Goal: Task Accomplishment & Management: Manage account settings

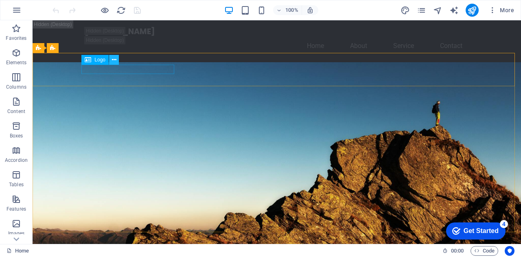
click at [115, 60] on icon at bounding box center [114, 60] width 4 height 9
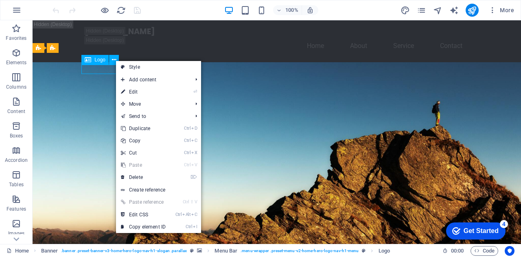
click at [103, 58] on span "Logo" at bounding box center [99, 59] width 11 height 5
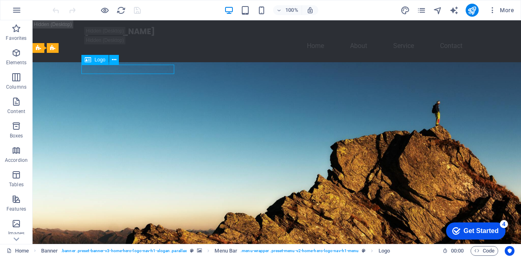
click at [101, 61] on span "Logo" at bounding box center [99, 59] width 11 height 5
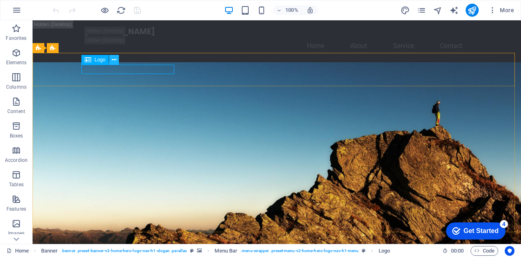
click at [116, 62] on icon at bounding box center [114, 60] width 4 height 9
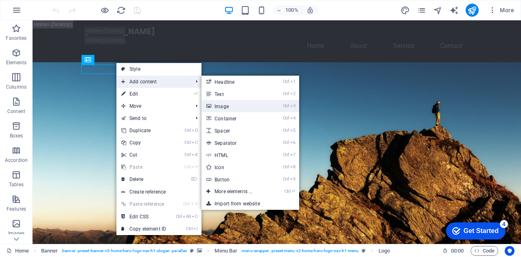
click at [227, 108] on link "Ctrl 3 Image" at bounding box center [234, 106] width 67 height 12
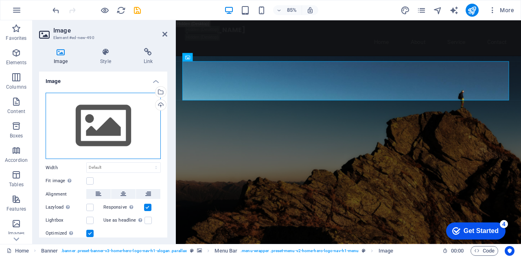
click at [114, 126] on div "Drag files here, click to choose files or select files from Files or our free s…" at bounding box center [103, 126] width 115 height 67
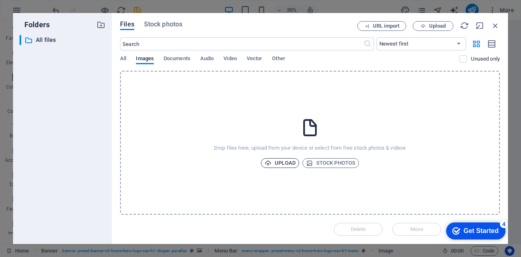
click at [278, 164] on span "Upload" at bounding box center [279, 163] width 31 height 10
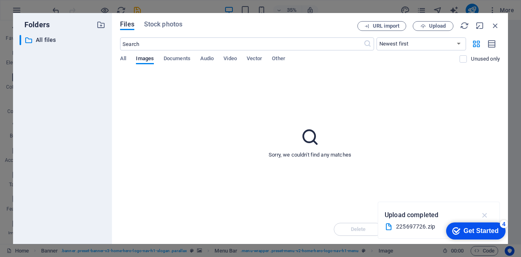
click at [487, 216] on icon "button" at bounding box center [484, 215] width 9 height 9
click at [302, 122] on div "Sorry, we couldn't find any matches" at bounding box center [310, 143] width 380 height 144
click at [496, 26] on icon "button" at bounding box center [495, 25] width 9 height 9
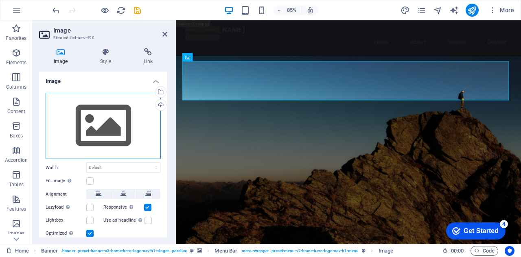
click at [90, 125] on div "Drag files here, click to choose files or select files from Files or our free s…" at bounding box center [103, 126] width 115 height 67
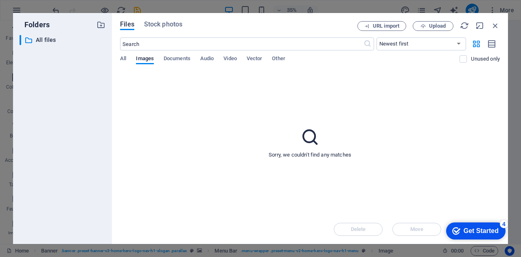
click at [127, 55] on div "​ Newest first Oldest first Name (A-Z) Name (Z-A) Size (0-9) Size (9-0) Resolut…" at bounding box center [310, 53] width 380 height 33
click at [121, 57] on span "All" at bounding box center [123, 59] width 6 height 11
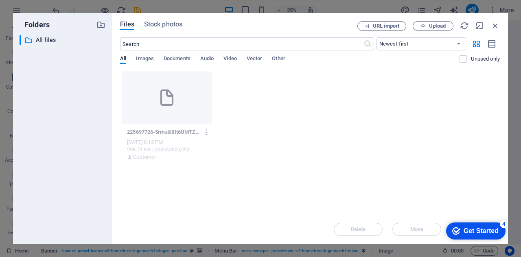
click at [207, 132] on icon "button" at bounding box center [207, 132] width 8 height 7
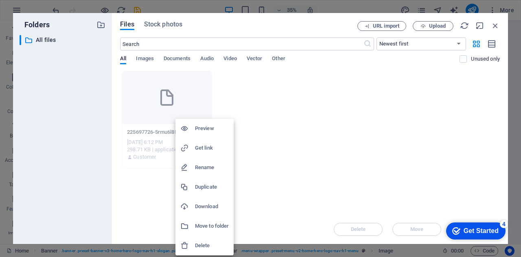
click at [210, 244] on h6 "Delete" at bounding box center [212, 246] width 34 height 10
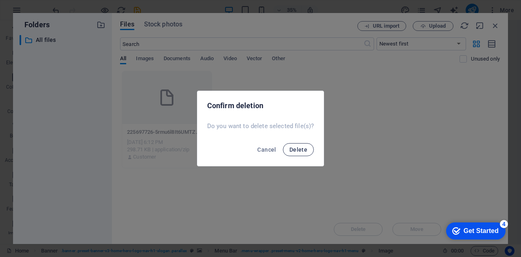
click at [298, 150] on span "Delete" at bounding box center [298, 149] width 18 height 7
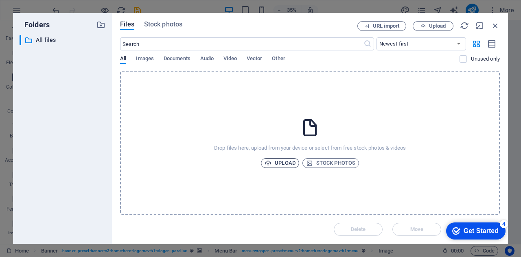
click at [289, 161] on span "Upload" at bounding box center [279, 163] width 31 height 10
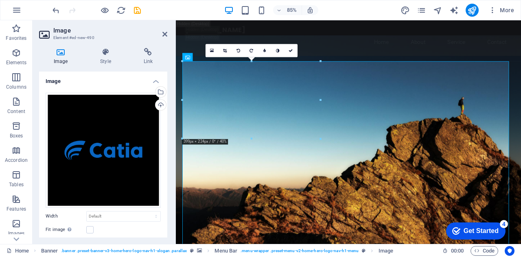
click at [167, 33] on aside "Image Element #ed-new-490 Image Style Link Image Drag files here, click to choo…" at bounding box center [104, 132] width 143 height 224
drag, startPoint x: 163, startPoint y: 33, endPoint x: 130, endPoint y: 13, distance: 38.7
click at [163, 33] on icon at bounding box center [164, 34] width 5 height 7
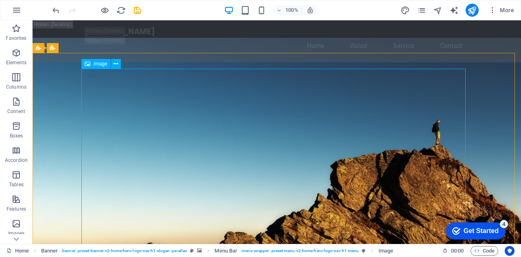
click at [107, 65] on span "Image" at bounding box center [100, 63] width 13 height 5
click at [119, 65] on button at bounding box center [116, 64] width 10 height 10
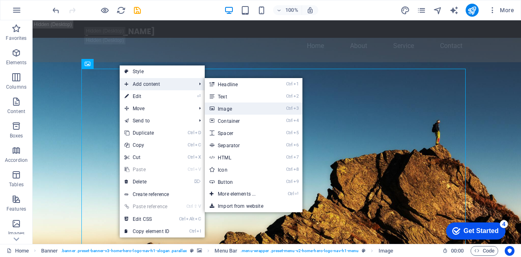
click at [236, 108] on link "Ctrl 3 Image" at bounding box center [238, 109] width 67 height 12
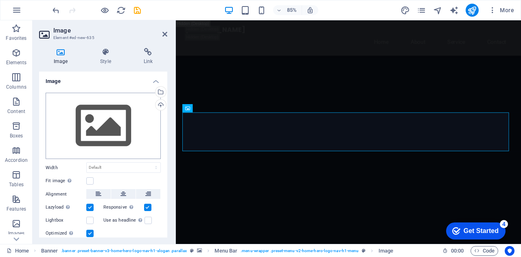
scroll to position [334, 0]
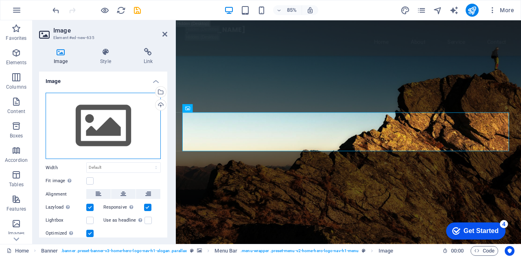
drag, startPoint x: 115, startPoint y: 115, endPoint x: 116, endPoint y: 120, distance: 5.4
click at [115, 113] on div "Drag files here, click to choose files or select files from Files or our free s…" at bounding box center [103, 126] width 115 height 67
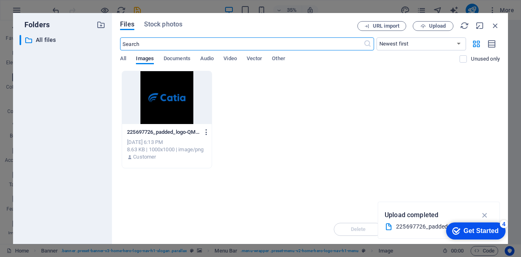
click at [205, 131] on icon "button" at bounding box center [207, 132] width 8 height 7
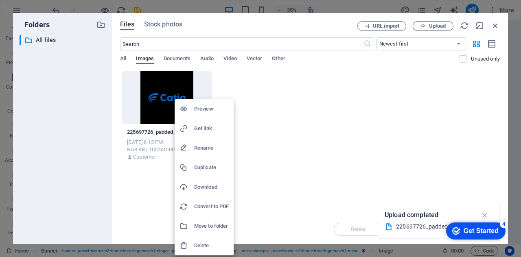
click at [217, 249] on h6 "Delete" at bounding box center [211, 246] width 35 height 10
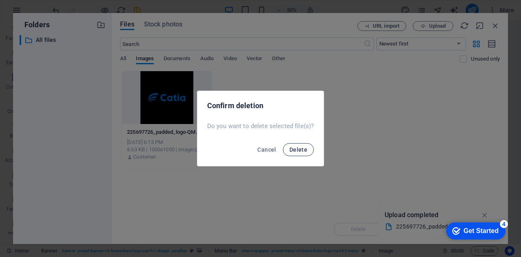
click at [301, 150] on span "Delete" at bounding box center [298, 149] width 18 height 7
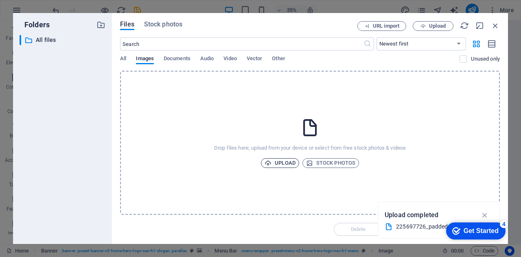
click at [270, 165] on icon "button" at bounding box center [267, 163] width 7 height 7
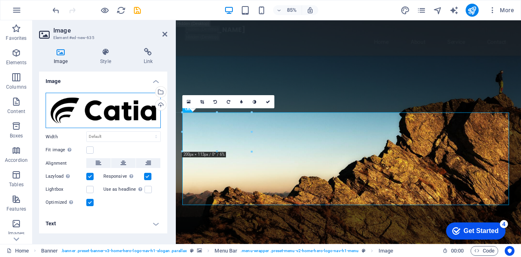
click at [135, 107] on div "Drag files here, click to choose files or select files from Files or our free s…" at bounding box center [103, 111] width 115 height 36
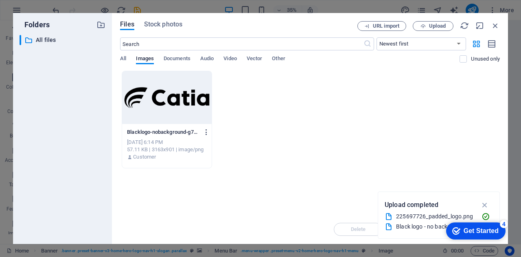
click at [209, 133] on icon "button" at bounding box center [207, 132] width 8 height 7
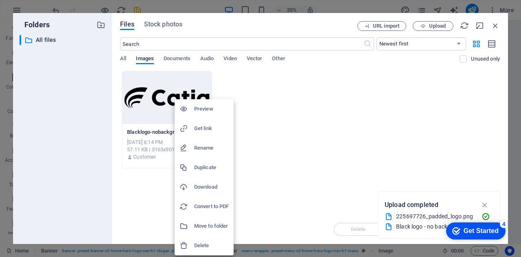
click at [210, 250] on h6 "Delete" at bounding box center [211, 246] width 35 height 10
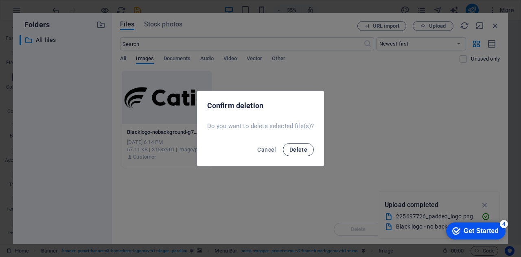
click at [307, 151] on button "Delete" at bounding box center [298, 149] width 31 height 13
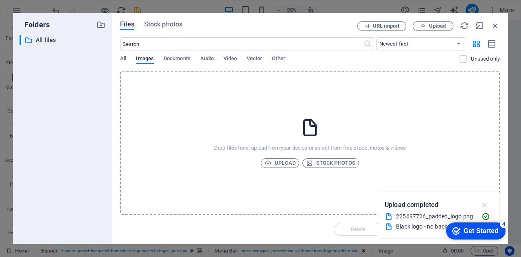
click at [487, 206] on icon "button" at bounding box center [484, 205] width 9 height 9
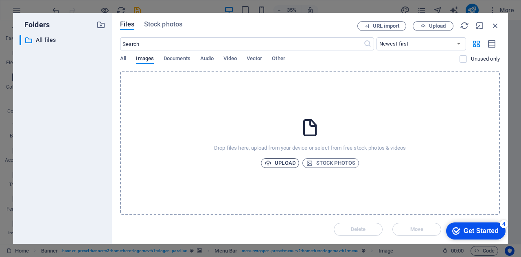
click at [279, 164] on span "Upload" at bounding box center [279, 163] width 31 height 10
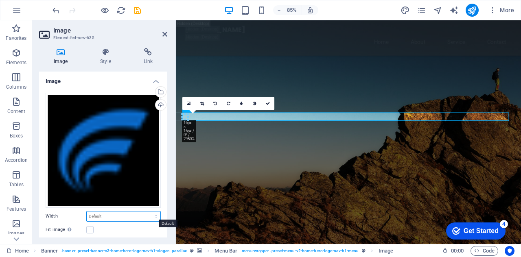
click at [124, 212] on select "Default auto px rem % em vh vw" at bounding box center [124, 217] width 74 height 10
click at [87, 212] on select "Default auto px rem % em vh vw" at bounding box center [124, 217] width 74 height 10
click at [116, 212] on select "Default auto px rem % em vh vw" at bounding box center [124, 217] width 74 height 10
select select "px"
click at [147, 212] on select "Default auto px rem % em vh vw" at bounding box center [124, 217] width 74 height 10
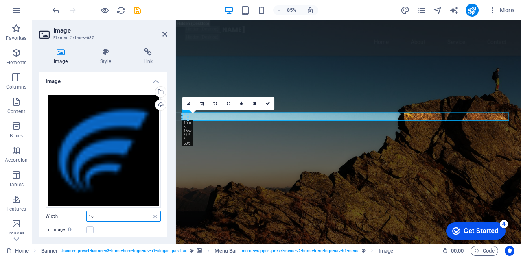
click at [126, 213] on input "16" at bounding box center [124, 217] width 74 height 10
type input "1"
type input "10"
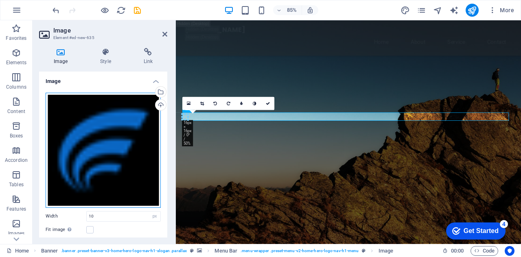
drag, startPoint x: 130, startPoint y: 145, endPoint x: 168, endPoint y: 39, distance: 112.6
click at [130, 145] on div "Drag files here, click to choose files or select files from Files or our free s…" at bounding box center [103, 150] width 115 height 115
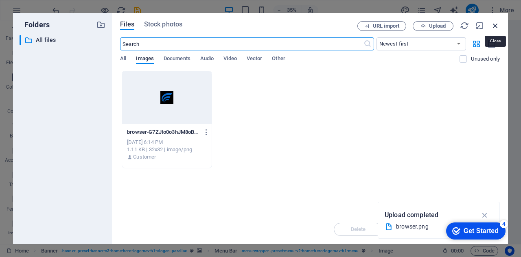
click at [496, 30] on icon "button" at bounding box center [495, 25] width 9 height 9
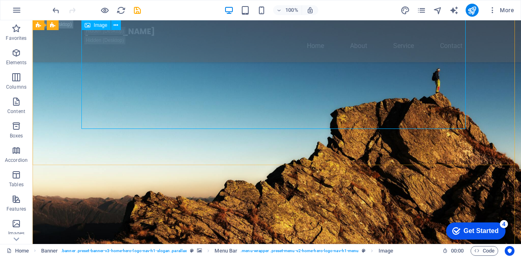
click at [164, 69] on figure at bounding box center [277, 261] width 384 height 384
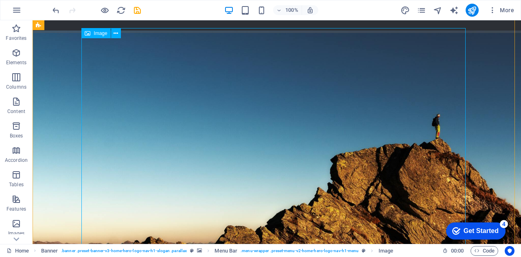
scroll to position [41, 0]
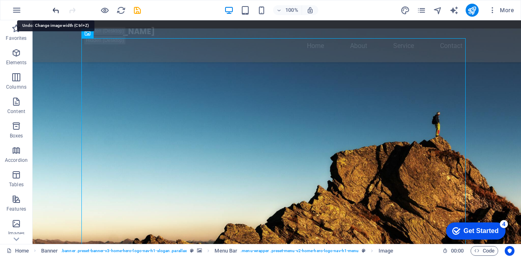
click at [59, 7] on icon "undo" at bounding box center [55, 10] width 9 height 9
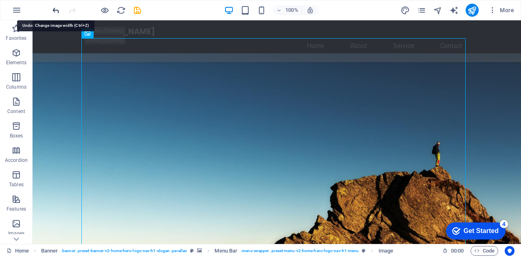
scroll to position [336, 0]
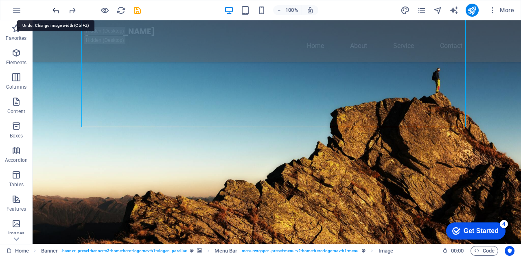
click at [59, 7] on icon "undo" at bounding box center [55, 10] width 9 height 9
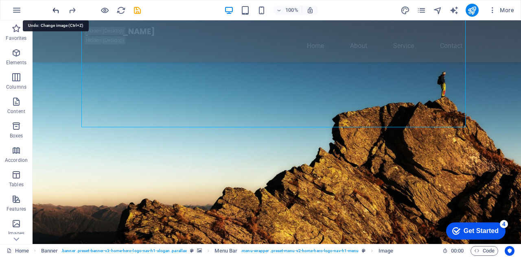
click at [59, 7] on icon "undo" at bounding box center [55, 10] width 9 height 9
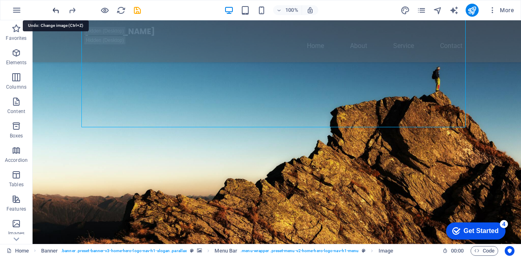
click at [55, 6] on icon "undo" at bounding box center [55, 10] width 9 height 9
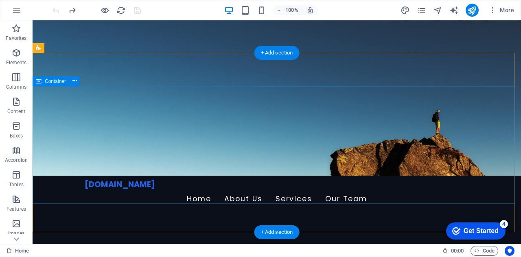
scroll to position [0, 0]
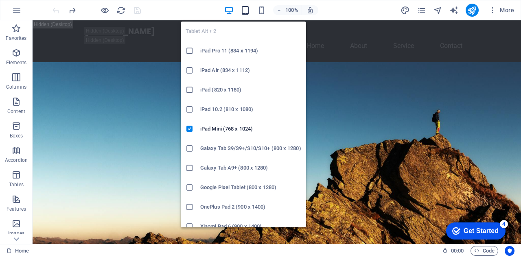
click at [248, 11] on icon "button" at bounding box center [244, 10] width 9 height 9
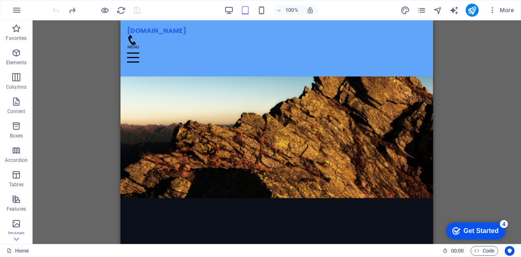
scroll to position [285, 0]
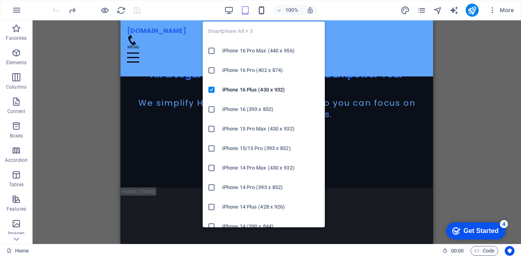
click at [265, 11] on icon "button" at bounding box center [261, 10] width 9 height 9
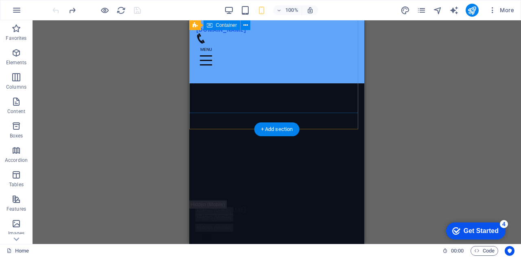
scroll to position [80, 0]
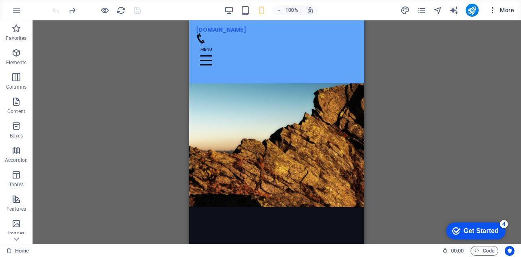
click at [503, 12] on span "More" at bounding box center [501, 10] width 26 height 8
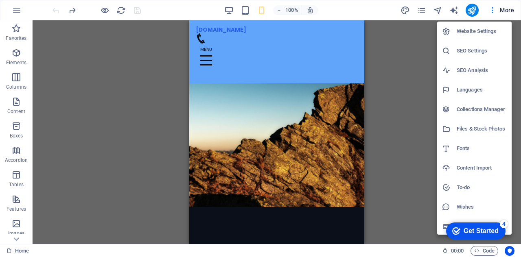
click at [483, 113] on h6 "Collections Manager" at bounding box center [481, 110] width 50 height 10
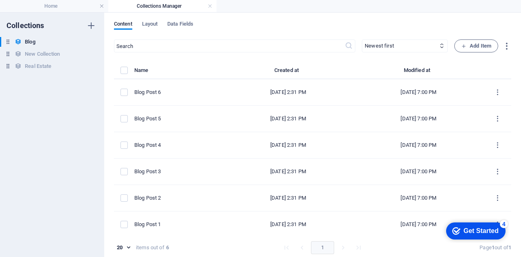
click at [15, 61] on div "Blog Blog New Collection New Collection Real Estate Real Estate" at bounding box center [48, 54] width 96 height 34
click at [18, 59] on div "Blog Blog New Collection New Collection Real Estate Real Estate" at bounding box center [48, 54] width 96 height 34
click at [25, 56] on h6 "New Collection" at bounding box center [42, 54] width 35 height 10
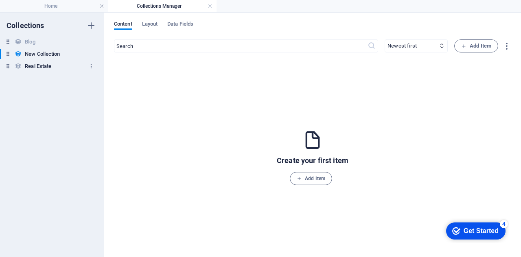
click at [28, 68] on h6 "Real Estate" at bounding box center [38, 66] width 26 height 10
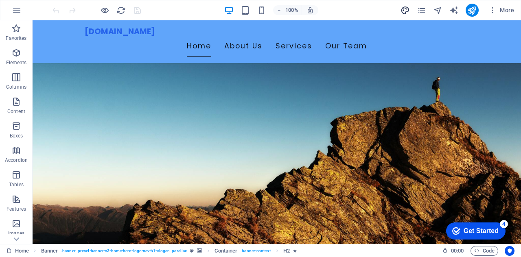
scroll to position [203, 0]
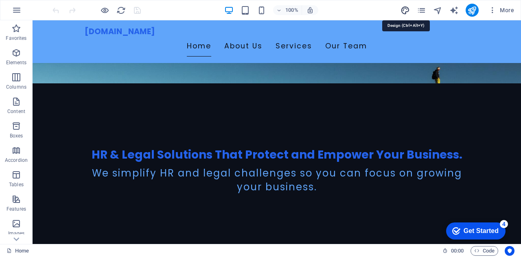
click at [400, 9] on icon "design" at bounding box center [404, 10] width 9 height 9
click at [404, 10] on icon "design" at bounding box center [404, 10] width 9 height 9
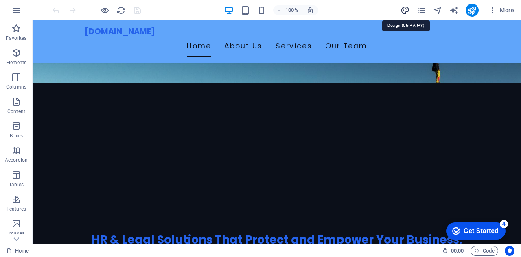
select select "px"
select select "200"
select select "px"
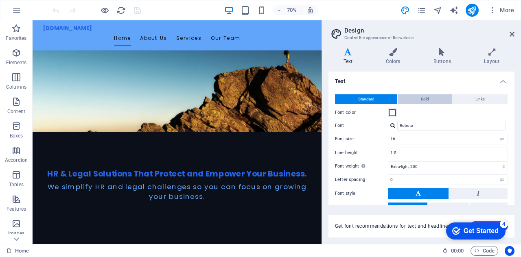
click at [438, 99] on button "Bold" at bounding box center [424, 99] width 54 height 10
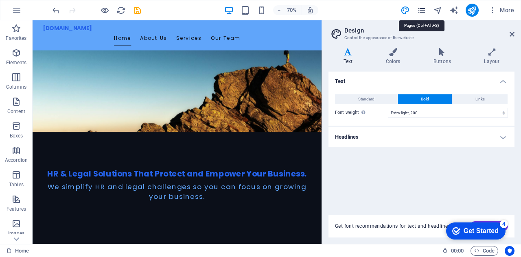
click at [421, 8] on icon "pages" at bounding box center [421, 10] width 9 height 9
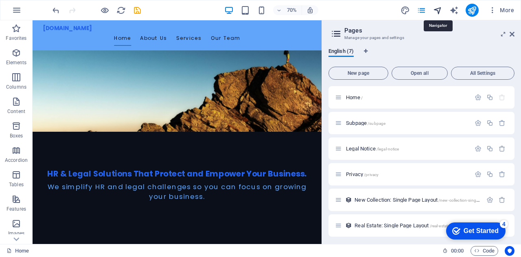
click at [438, 10] on icon "navigator" at bounding box center [437, 10] width 9 height 9
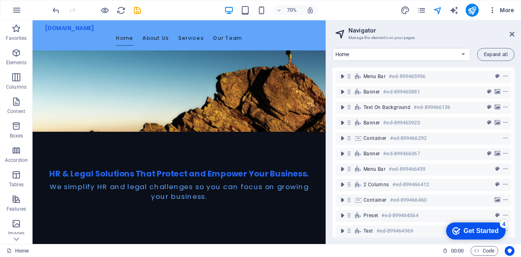
click at [501, 9] on span "More" at bounding box center [501, 10] width 26 height 8
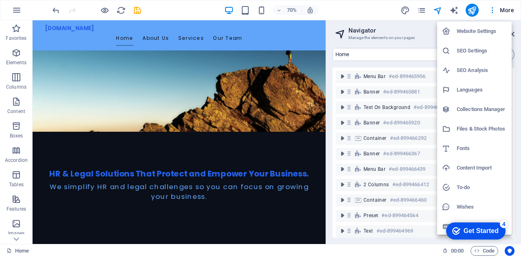
scroll to position [2, 0]
click at [15, 238] on div at bounding box center [260, 128] width 521 height 257
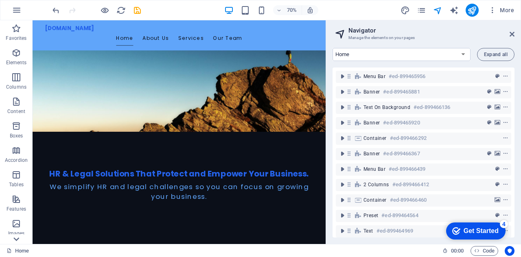
click at [19, 31] on icon at bounding box center [16, 25] width 11 height 11
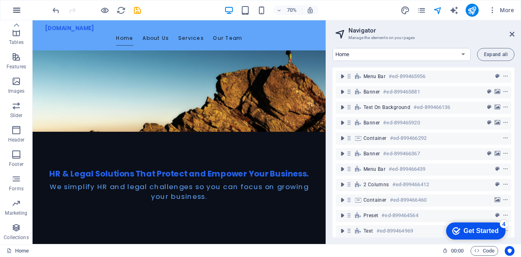
click at [14, 7] on icon "button" at bounding box center [17, 10] width 10 height 10
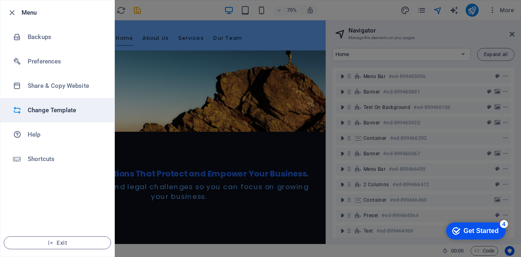
click at [45, 108] on h6 "Change Template" at bounding box center [65, 110] width 75 height 10
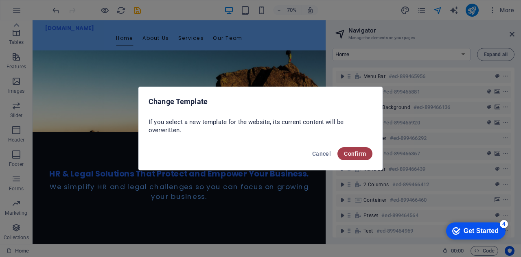
click at [358, 153] on span "Confirm" at bounding box center [355, 154] width 22 height 7
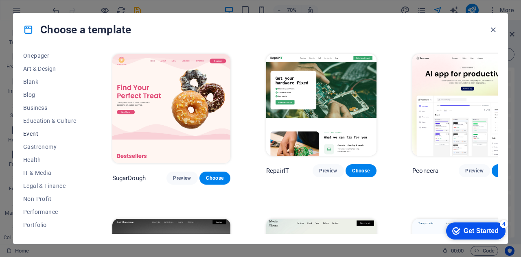
scroll to position [122, 0]
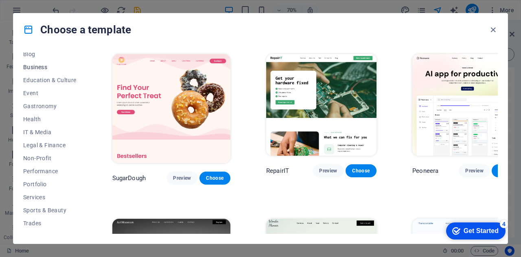
click at [41, 70] on span "Business" at bounding box center [49, 67] width 53 height 7
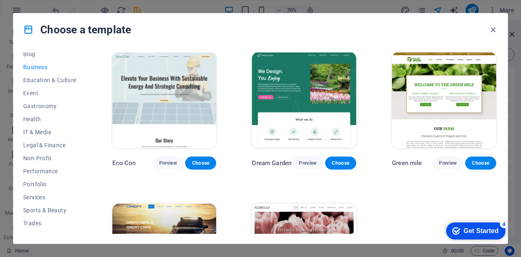
scroll to position [0, 0]
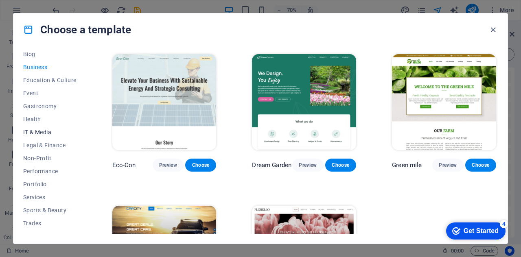
click at [33, 133] on span "IT & Media" at bounding box center [49, 132] width 53 height 7
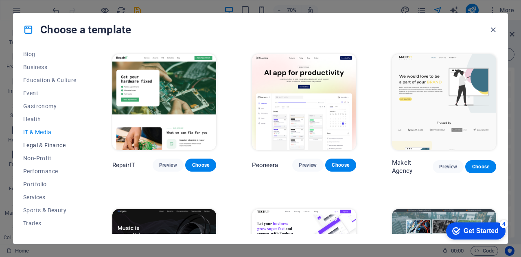
click at [41, 144] on span "Legal & Finance" at bounding box center [49, 145] width 53 height 7
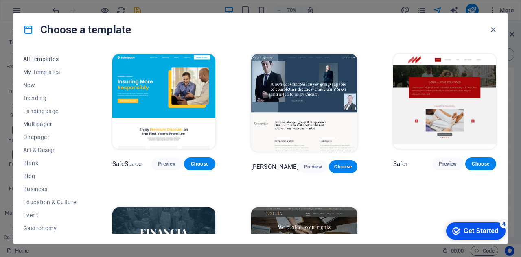
click at [49, 63] on button "All Templates" at bounding box center [49, 58] width 53 height 13
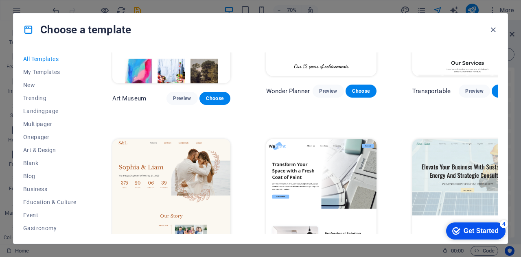
scroll to position [285, 0]
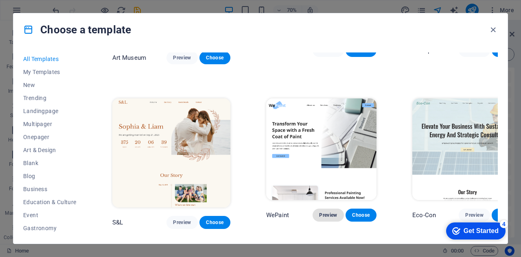
click at [319, 212] on span "Preview" at bounding box center [328, 215] width 18 height 7
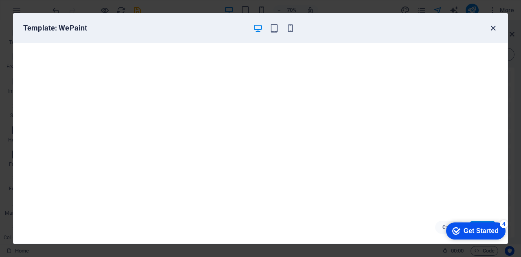
click at [490, 26] on icon "button" at bounding box center [492, 28] width 9 height 9
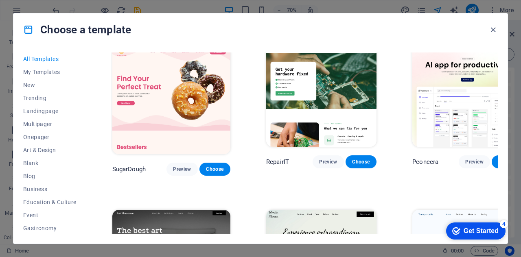
scroll to position [0, 0]
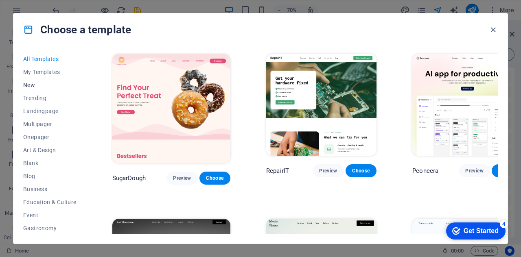
click at [31, 85] on span "New" at bounding box center [49, 85] width 53 height 7
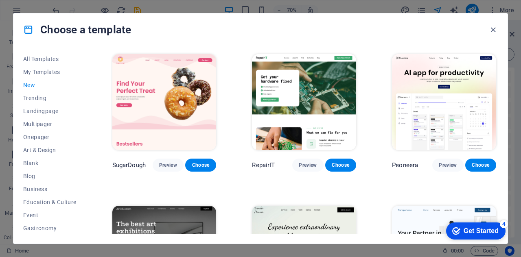
click at [31, 85] on span "New" at bounding box center [49, 85] width 53 height 7
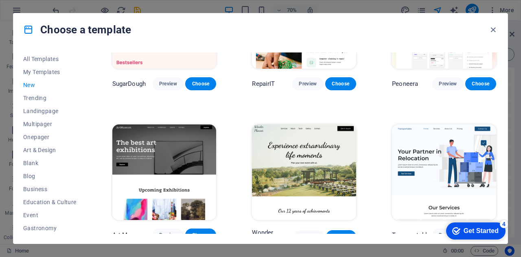
scroll to position [122, 0]
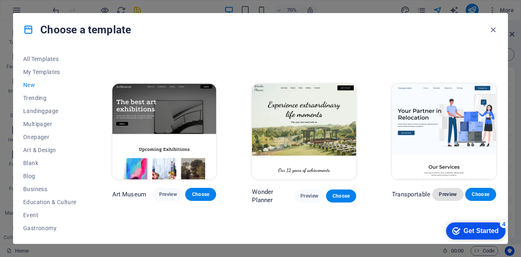
click at [442, 193] on span "Preview" at bounding box center [448, 194] width 18 height 7
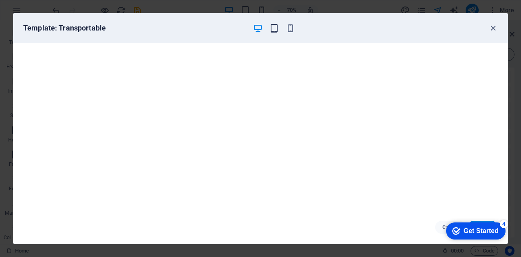
click at [273, 27] on icon "button" at bounding box center [273, 28] width 9 height 9
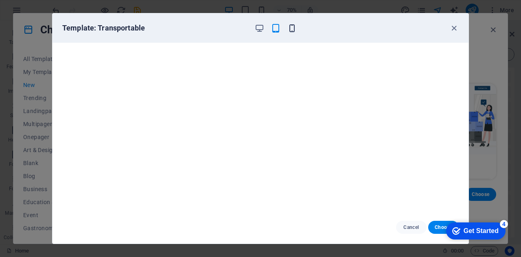
click at [289, 30] on icon "button" at bounding box center [291, 28] width 9 height 9
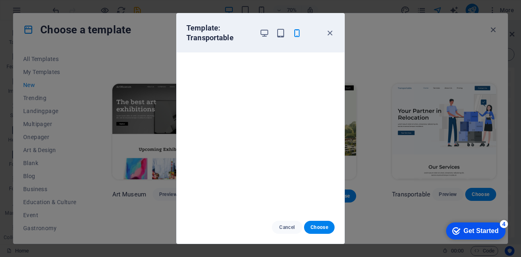
click at [260, 37] on div at bounding box center [280, 33] width 42 height 20
click at [262, 36] on icon "button" at bounding box center [264, 32] width 9 height 9
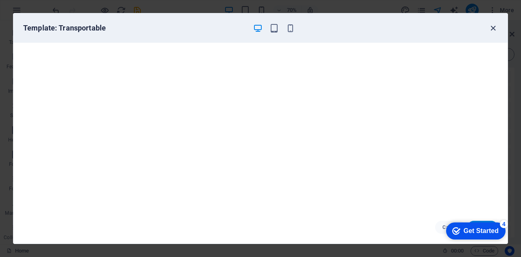
click at [492, 28] on icon "button" at bounding box center [492, 28] width 9 height 9
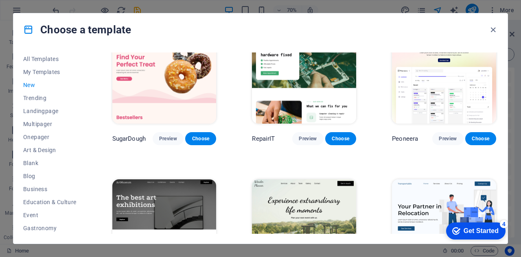
scroll to position [0, 0]
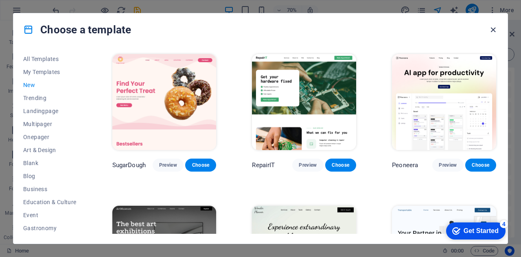
click at [495, 29] on icon "button" at bounding box center [492, 29] width 9 height 9
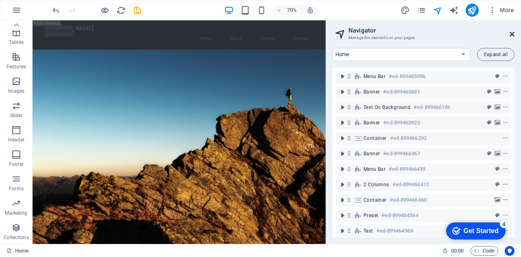
click at [511, 35] on icon at bounding box center [511, 34] width 5 height 7
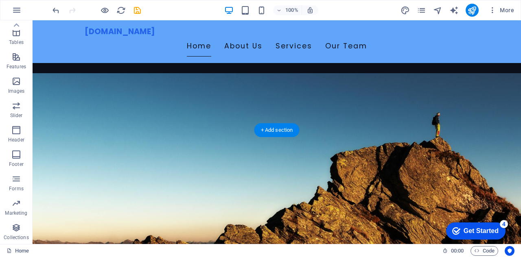
scroll to position [122, 0]
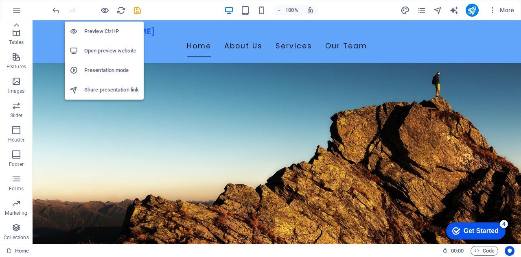
click at [110, 30] on h6 "Preview Ctrl+P" at bounding box center [111, 31] width 55 height 10
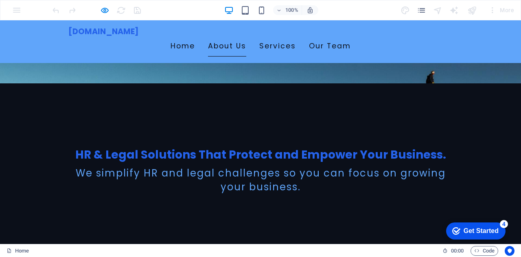
scroll to position [244, 0]
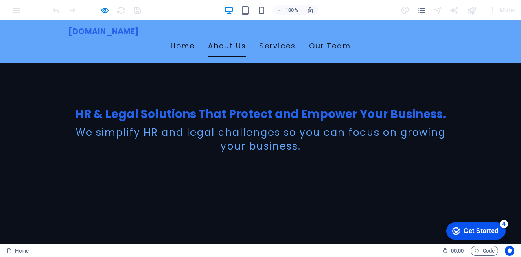
click at [296, 38] on link "Services" at bounding box center [277, 46] width 37 height 20
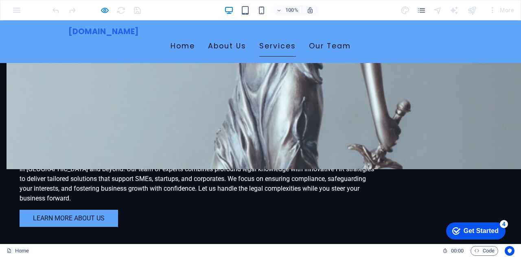
scroll to position [572, 0]
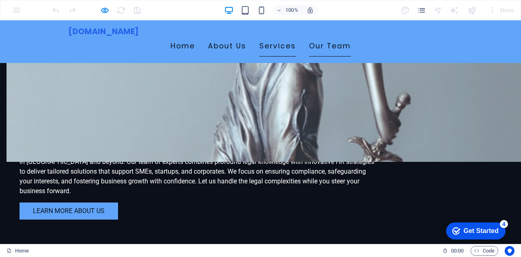
click at [351, 41] on link "Our Team" at bounding box center [330, 46] width 42 height 20
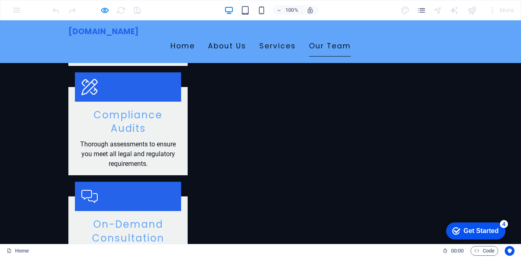
scroll to position [1160, 0]
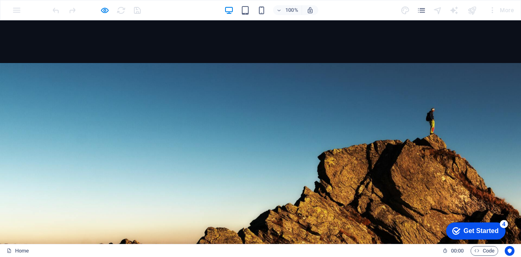
scroll to position [41, 0]
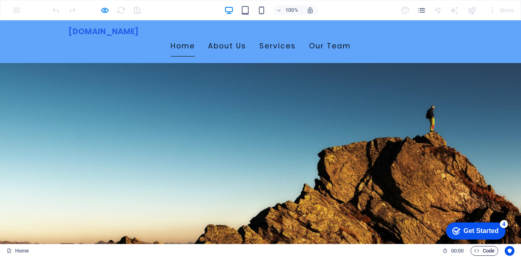
click at [488, 252] on span "Code" at bounding box center [484, 251] width 20 height 10
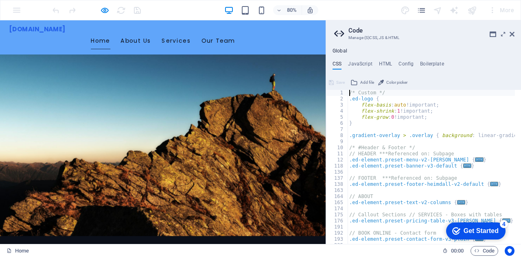
scroll to position [0, 0]
click at [361, 63] on h4 "JavaScript" at bounding box center [360, 65] width 24 height 9
type textarea "/* JS for preset "Menu V2" */"
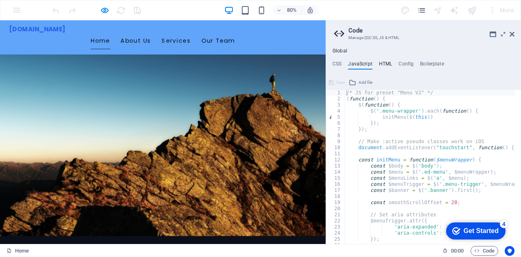
click at [391, 63] on h4 "HTML" at bounding box center [385, 65] width 13 height 9
type textarea "<a href="#main-content" class="wv-link-content button">Skip to main content</a>"
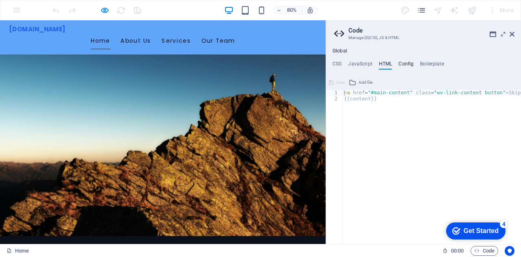
click at [404, 63] on h4 "Config" at bounding box center [405, 65] width 15 height 9
type textarea "$color-background: #0B0F19;"
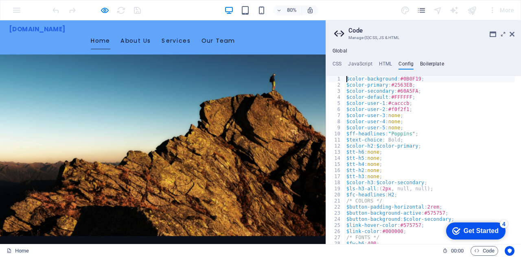
click at [423, 62] on h4 "Boilerplate" at bounding box center [432, 65] width 24 height 9
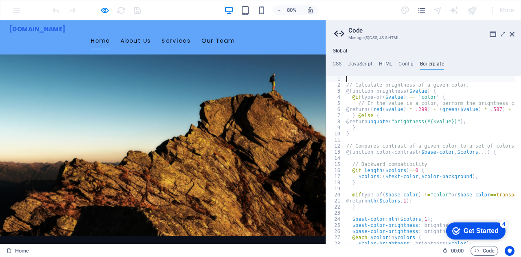
click at [396, 61] on ul "CSS JavaScript HTML Config Boilerplate" at bounding box center [423, 65] width 195 height 9
click at [392, 61] on ul "CSS JavaScript HTML Config Boilerplate" at bounding box center [423, 65] width 195 height 9
click at [400, 61] on h4 "Config" at bounding box center [405, 65] width 15 height 9
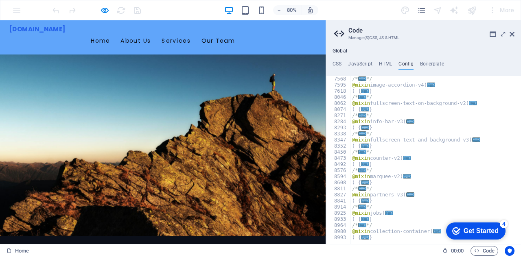
scroll to position [808, 0]
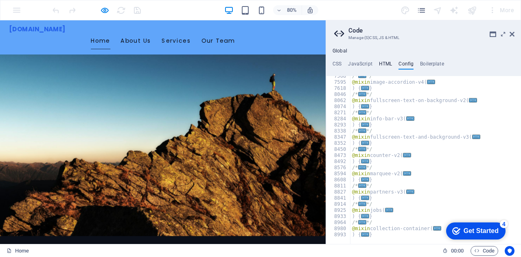
click at [382, 65] on h4 "HTML" at bounding box center [385, 65] width 13 height 9
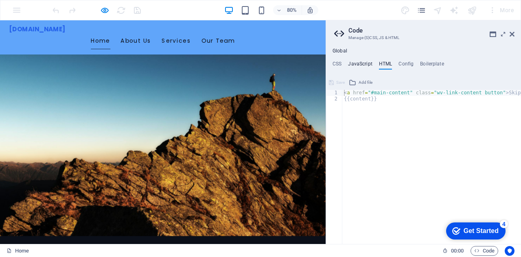
click at [365, 63] on h4 "JavaScript" at bounding box center [360, 65] width 24 height 9
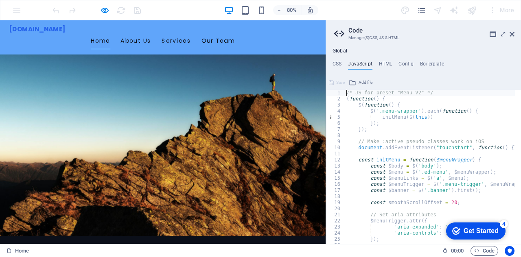
scroll to position [0, 0]
click at [336, 66] on h4 "CSS" at bounding box center [336, 65] width 9 height 9
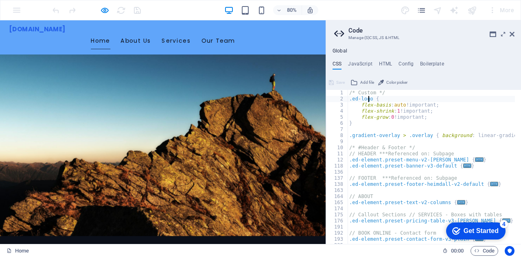
click at [369, 99] on div "/* Custom */ .ed-logo { flex-basis : auto !important; flex-shrink : 1 !importan…" at bounding box center [514, 170] width 335 height 160
type textarea ".ed-logo {"
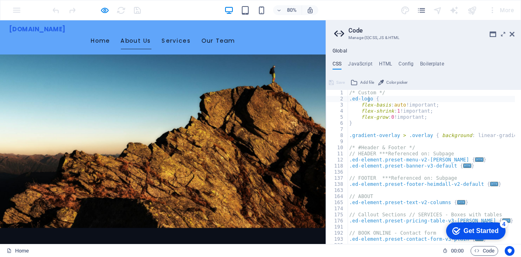
scroll to position [81, 0]
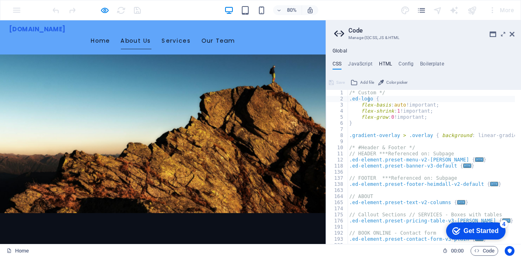
click at [387, 64] on h4 "HTML" at bounding box center [385, 65] width 13 height 9
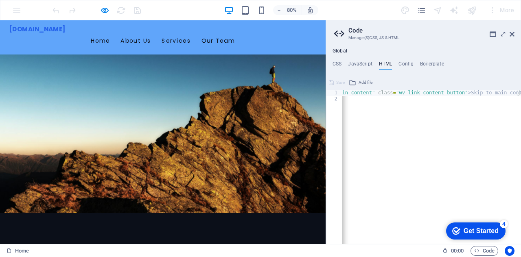
scroll to position [0, 41]
drag, startPoint x: 403, startPoint y: 56, endPoint x: 405, endPoint y: 60, distance: 4.9
click at [403, 57] on div "Global CSS JavaScript HTML Config Boilerplate .ed-logo { 1 2 3 4 5 6 7 8 9 10 1…" at bounding box center [423, 146] width 195 height 196
click at [406, 61] on h4 "Config" at bounding box center [405, 65] width 15 height 9
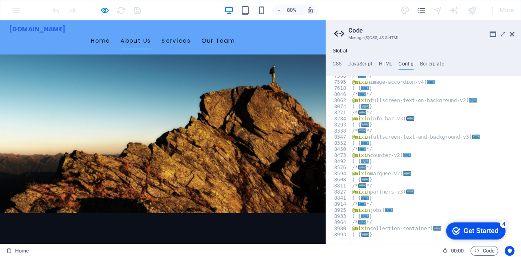
scroll to position [808, 0]
click at [426, 61] on h4 "Boilerplate" at bounding box center [432, 65] width 24 height 9
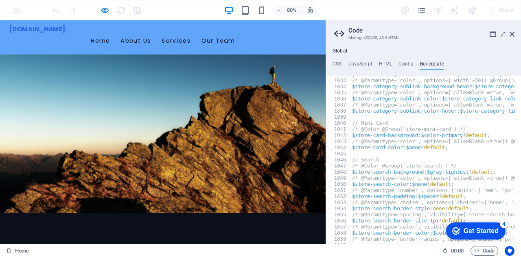
scroll to position [3335, 0]
click at [335, 66] on h4 "CSS" at bounding box center [336, 65] width 9 height 9
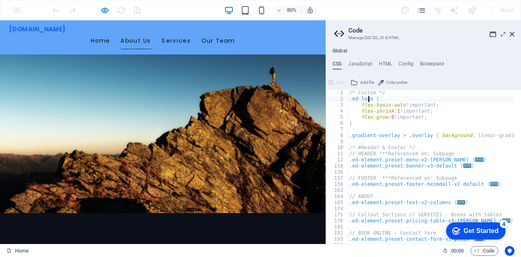
scroll to position [0, 0]
click at [364, 64] on h4 "JavaScript" at bounding box center [360, 65] width 24 height 9
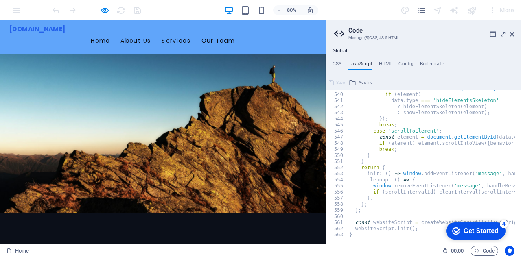
scroll to position [3288, 0]
click at [346, 52] on h4 "Global" at bounding box center [339, 51] width 15 height 7
click at [339, 65] on h4 "CSS" at bounding box center [336, 65] width 9 height 9
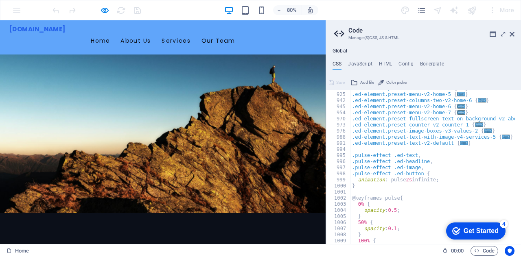
scroll to position [499, 0]
click at [379, 63] on h4 "HTML" at bounding box center [385, 65] width 13 height 9
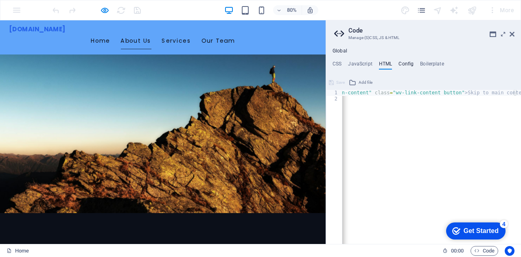
click at [399, 68] on h4 "Config" at bounding box center [405, 65] width 15 height 9
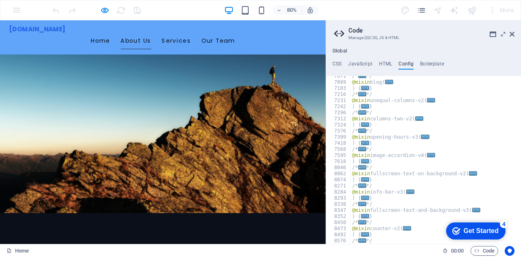
scroll to position [808, 0]
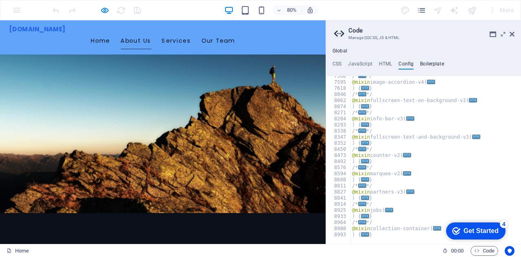
click at [427, 68] on h4 "Boilerplate" at bounding box center [432, 65] width 24 height 9
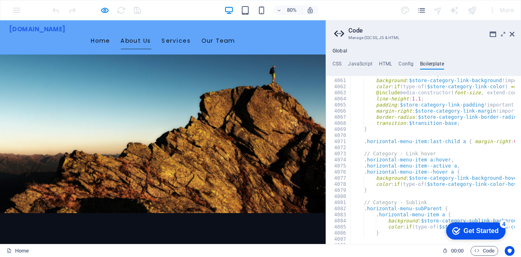
scroll to position [13170, 0]
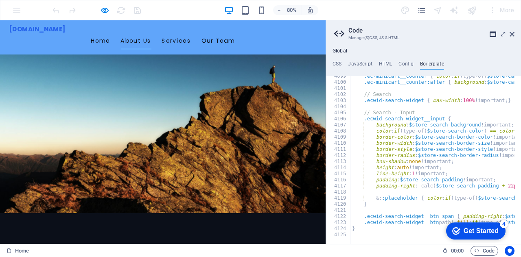
click at [494, 32] on icon at bounding box center [492, 34] width 7 height 7
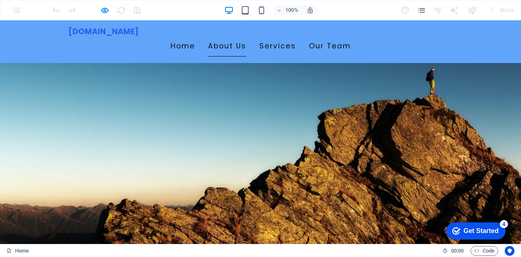
click at [139, 35] on span "[DOMAIN_NAME]" at bounding box center [103, 31] width 70 height 11
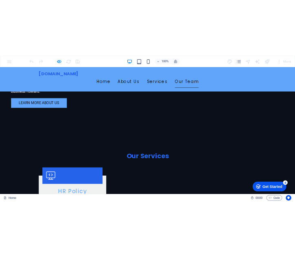
scroll to position [858, 0]
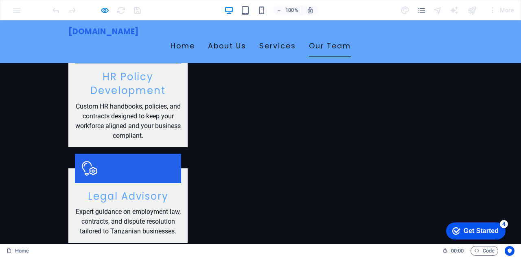
drag, startPoint x: 284, startPoint y: 120, endPoint x: 290, endPoint y: 120, distance: 5.3
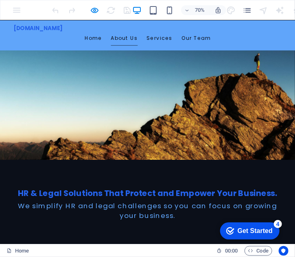
scroll to position [0, 0]
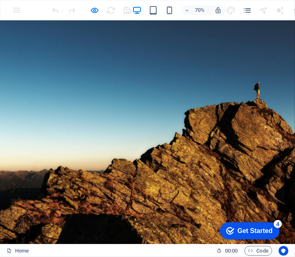
drag, startPoint x: 239, startPoint y: 32, endPoint x: 239, endPoint y: 40, distance: 7.7
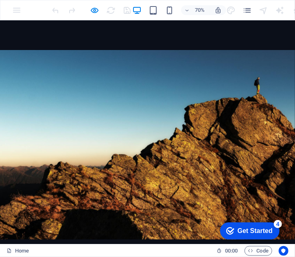
scroll to position [192, 0]
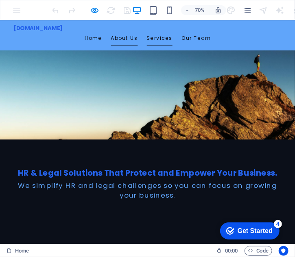
click at [246, 37] on link "Services" at bounding box center [228, 46] width 37 height 20
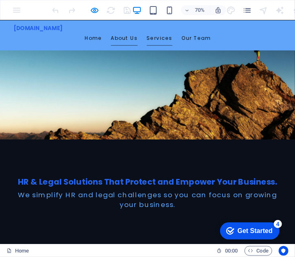
scroll to position [491, 0]
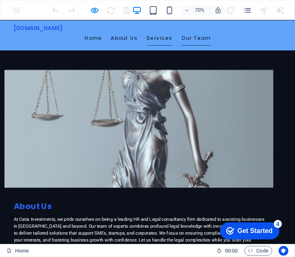
click at [301, 36] on link "Our Team" at bounding box center [280, 46] width 42 height 20
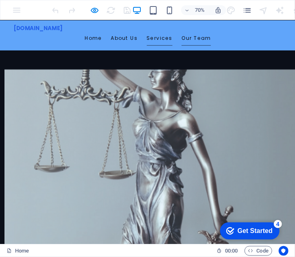
scroll to position [753, 0]
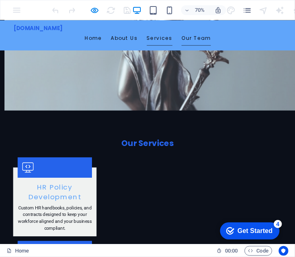
click at [246, 36] on link "Services" at bounding box center [228, 46] width 37 height 20
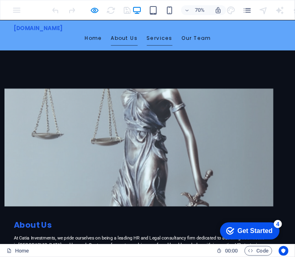
scroll to position [432, 0]
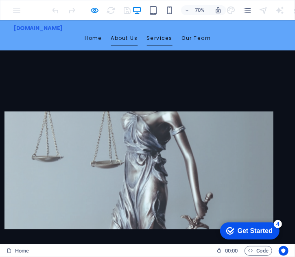
click at [197, 36] on link "About Us" at bounding box center [177, 46] width 38 height 20
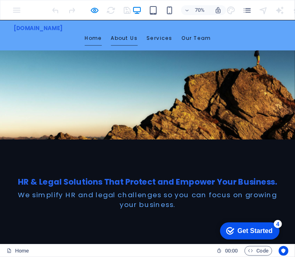
click at [145, 36] on link "Home" at bounding box center [133, 46] width 24 height 20
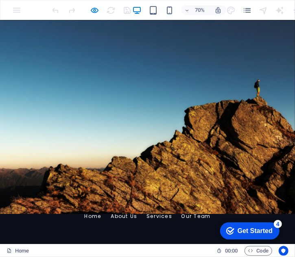
scroll to position [0, 0]
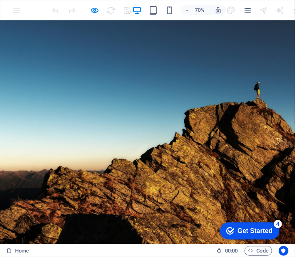
drag, startPoint x: 227, startPoint y: 39, endPoint x: 208, endPoint y: 49, distance: 21.7
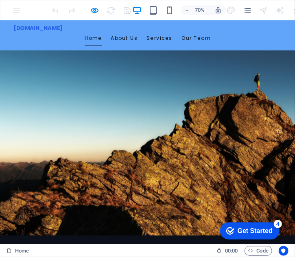
scroll to position [192, 0]
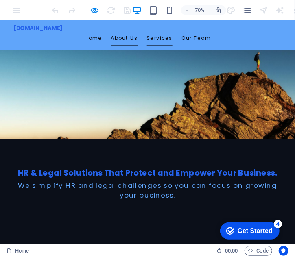
click at [246, 43] on link "Services" at bounding box center [228, 46] width 37 height 20
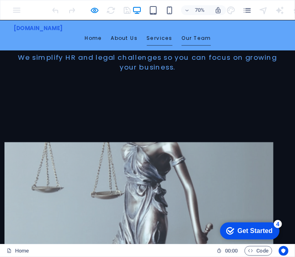
scroll to position [491, 0]
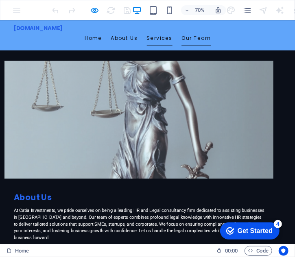
click at [301, 40] on link "Our Team" at bounding box center [280, 46] width 42 height 20
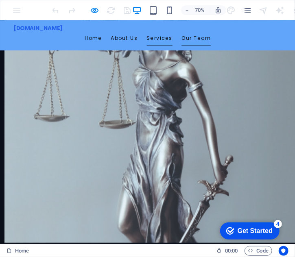
scroll to position [753, 0]
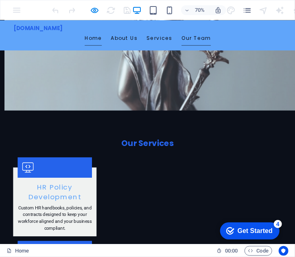
click at [145, 37] on link "Home" at bounding box center [133, 46] width 24 height 20
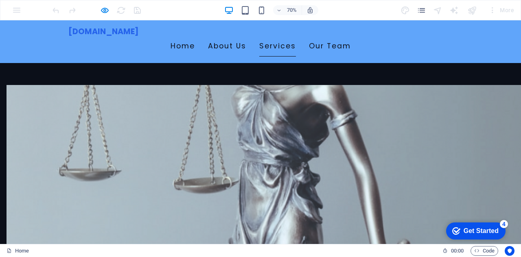
scroll to position [440, 0]
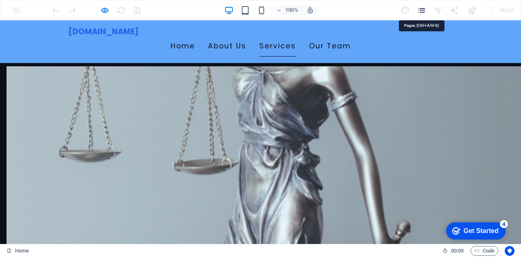
click at [419, 11] on icon "pages" at bounding box center [421, 10] width 9 height 9
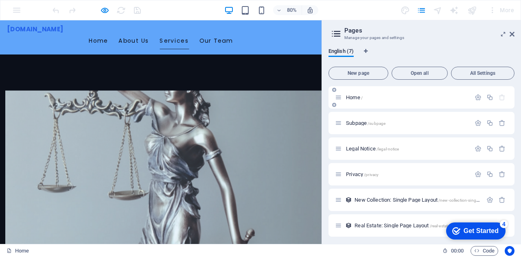
scroll to position [0, 0]
click at [349, 98] on span "Home /" at bounding box center [354, 97] width 17 height 6
click at [352, 96] on span "Home /" at bounding box center [354, 97] width 17 height 6
click at [476, 96] on icon "button" at bounding box center [477, 97] width 7 height 7
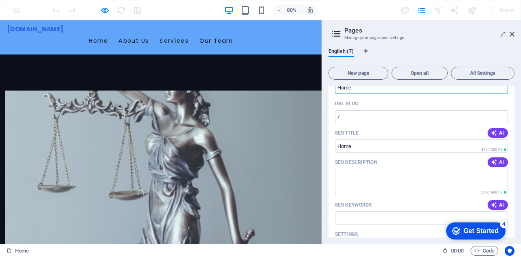
scroll to position [81, 0]
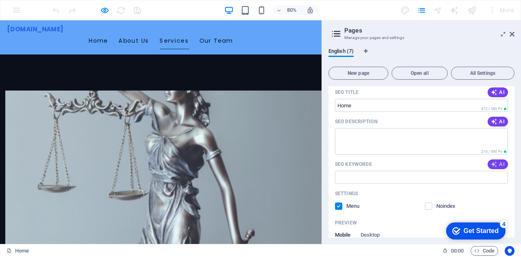
click at [493, 162] on icon "button" at bounding box center [494, 164] width 7 height 7
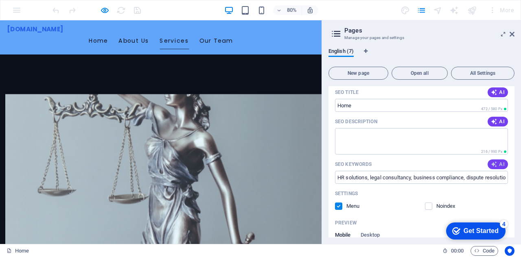
click at [491, 162] on icon "button" at bounding box center [494, 164] width 7 height 7
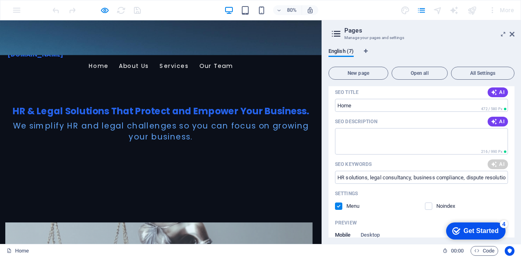
scroll to position [0, 0]
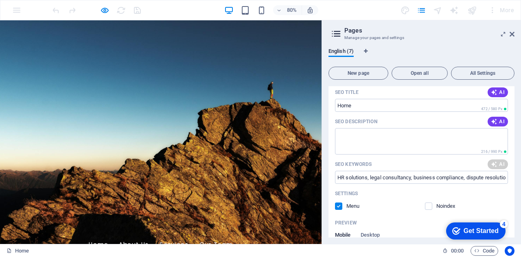
type input "HR solutions, legal consultancy, compliance audits, dispute resolution, employm…"
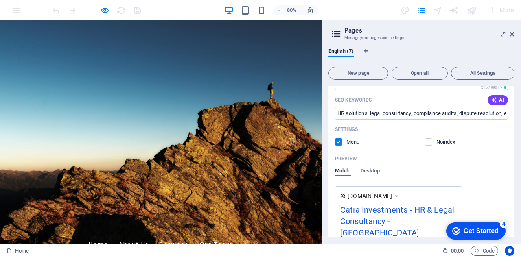
scroll to position [163, 0]
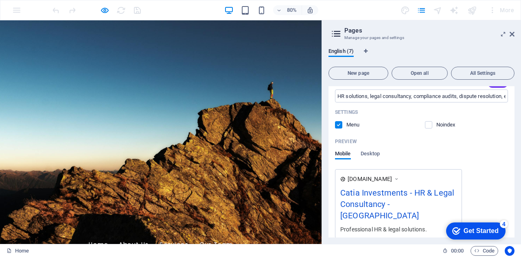
click at [396, 179] on div "[DOMAIN_NAME]" at bounding box center [373, 179] width 52 height 8
click at [373, 179] on span "[DOMAIN_NAME]" at bounding box center [369, 179] width 44 height 8
click at [370, 152] on span "Desktop" at bounding box center [370, 154] width 20 height 11
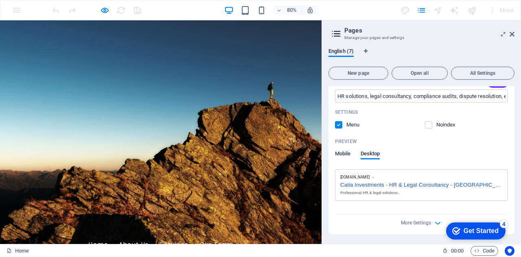
click at [339, 152] on span "Mobile" at bounding box center [343, 154] width 16 height 11
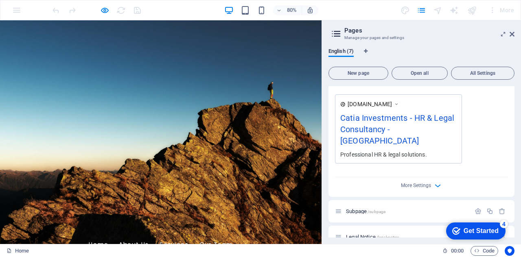
scroll to position [203, 0]
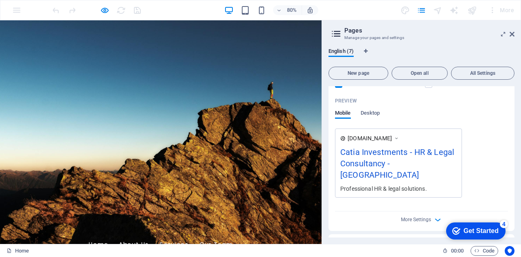
click at [413, 212] on div "More Settings" at bounding box center [421, 218] width 173 height 13
click at [413, 217] on span "More Settings" at bounding box center [416, 220] width 30 height 6
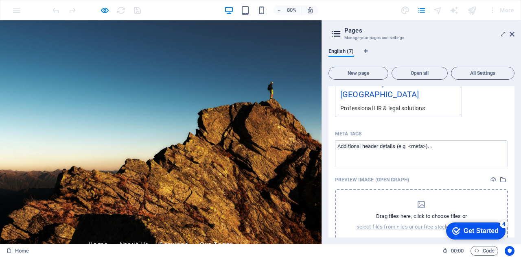
scroll to position [285, 0]
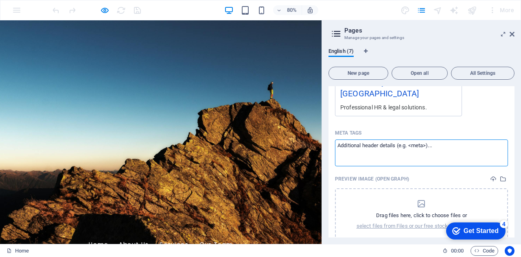
click at [370, 140] on textarea "Meta tags ​" at bounding box center [421, 153] width 173 height 26
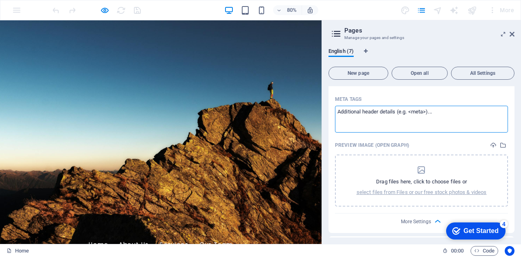
scroll to position [325, 0]
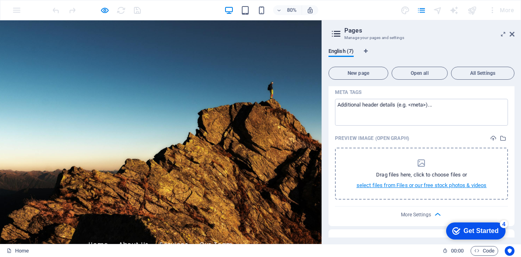
click at [443, 182] on p "select files from Files or our free stock photos & videos" at bounding box center [421, 185] width 130 height 7
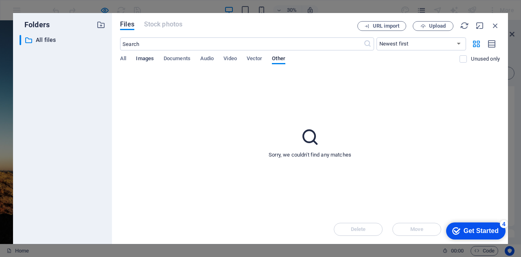
click at [147, 61] on span "Images" at bounding box center [145, 59] width 18 height 11
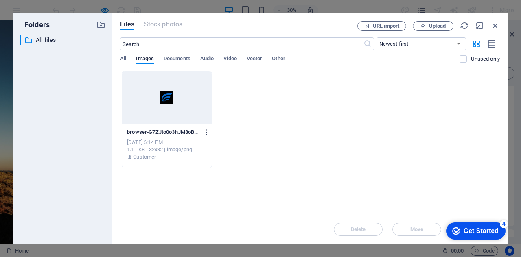
click at [210, 134] on icon "button" at bounding box center [207, 132] width 8 height 7
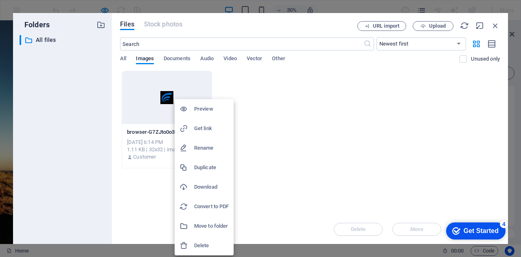
click at [202, 243] on h6 "Delete" at bounding box center [211, 246] width 35 height 10
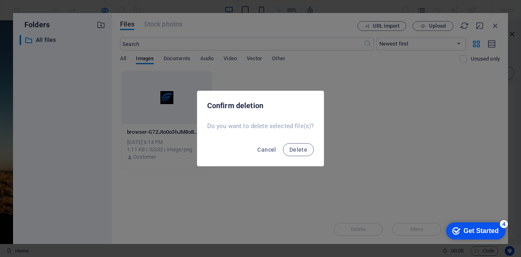
click at [312, 153] on div "Cancel Delete" at bounding box center [260, 152] width 127 height 28
click at [308, 152] on button "Delete" at bounding box center [298, 149] width 31 height 13
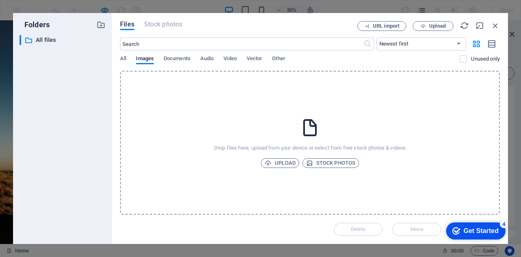
click at [128, 58] on div "All Images Documents Audio Video Vector Other" at bounding box center [289, 62] width 339 height 15
click at [118, 59] on div "Files Stock photos URL import Upload ​ Newest first Oldest first Name (A-Z) Nam…" at bounding box center [310, 128] width 396 height 231
click at [121, 60] on span "All" at bounding box center [123, 59] width 6 height 11
click at [422, 47] on select "Newest first Oldest first Name (A-Z) Name (Z-A) Size (0-9) Size (9-0) Resolutio…" at bounding box center [421, 43] width 90 height 13
click at [376, 37] on select "Newest first Oldest first Name (A-Z) Name (Z-A) Size (0-9) Size (9-0) Resolutio…" at bounding box center [421, 43] width 90 height 13
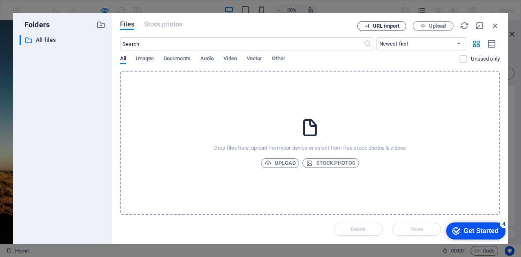
click at [371, 24] on span "URL import" at bounding box center [381, 26] width 41 height 5
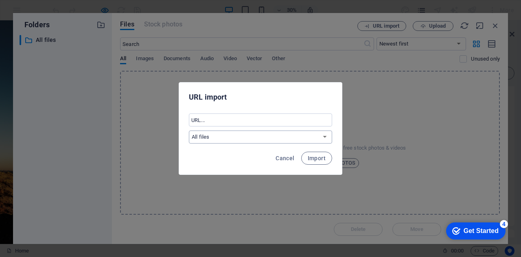
click at [305, 140] on select "All files" at bounding box center [260, 137] width 143 height 13
click at [303, 118] on input "text" at bounding box center [260, 120] width 143 height 13
click at [425, 106] on div "URL import ​ All files Cancel Import" at bounding box center [260, 128] width 521 height 257
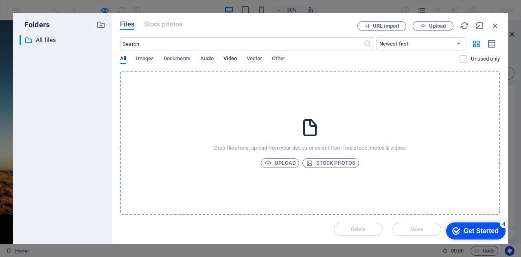
click at [225, 55] on span "Video" at bounding box center [229, 59] width 13 height 11
click at [194, 56] on div "All Images Documents Audio Video Vector Other" at bounding box center [289, 62] width 339 height 15
click at [496, 26] on icon "button" at bounding box center [495, 25] width 9 height 9
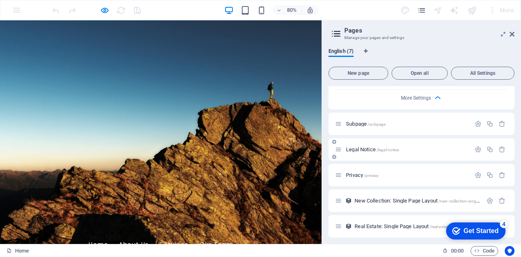
scroll to position [459, 0]
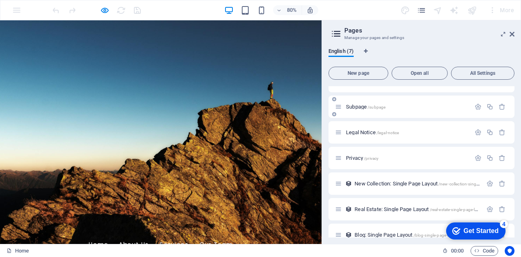
click at [338, 103] on icon at bounding box center [338, 106] width 7 height 7
click at [479, 103] on icon "button" at bounding box center [477, 106] width 7 height 7
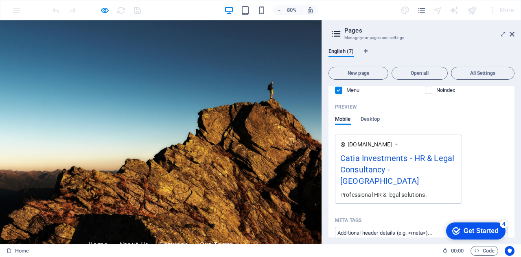
scroll to position [203, 0]
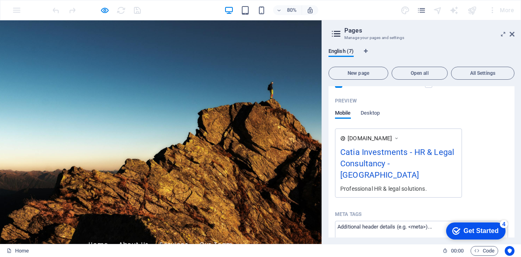
click at [361, 151] on div "Catia Investments - HR & Legal Consultancy - [GEOGRAPHIC_DATA]" at bounding box center [398, 165] width 116 height 39
click at [367, 165] on div "Catia Investments - HR & Legal Consultancy - [GEOGRAPHIC_DATA]" at bounding box center [398, 165] width 116 height 39
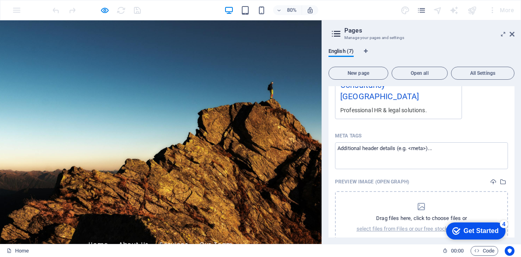
scroll to position [285, 0]
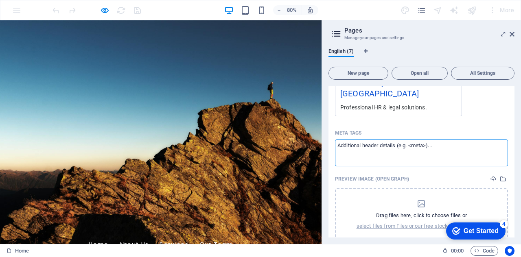
click at [386, 140] on textarea "Meta tags ​" at bounding box center [421, 153] width 173 height 26
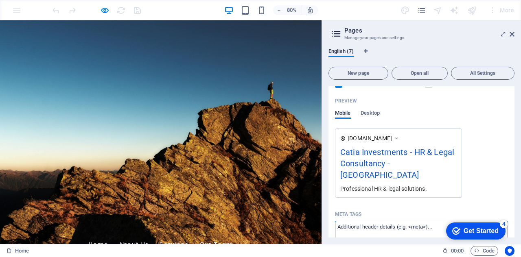
scroll to position [244, 0]
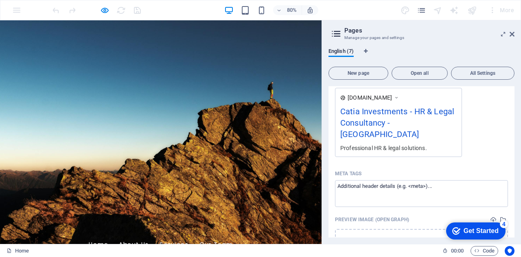
click at [337, 35] on icon at bounding box center [336, 33] width 12 height 11
click at [281, 11] on icon "button" at bounding box center [279, 10] width 6 height 5
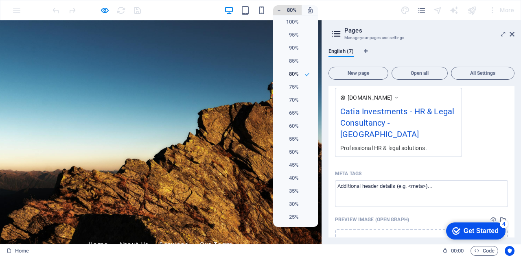
click at [281, 11] on div at bounding box center [260, 128] width 521 height 257
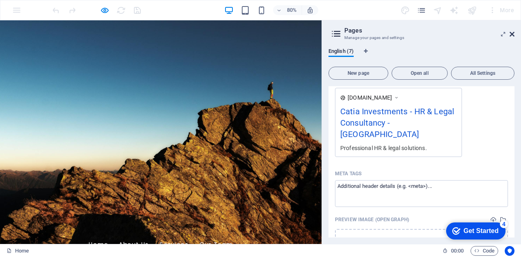
click at [511, 33] on icon at bounding box center [511, 34] width 5 height 7
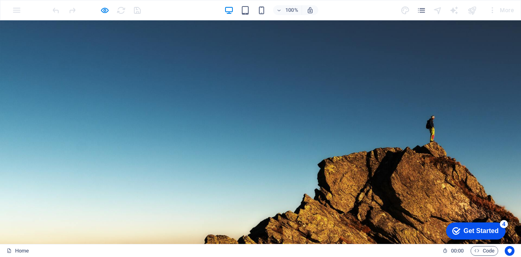
drag, startPoint x: 174, startPoint y: 124, endPoint x: 172, endPoint y: 77, distance: 47.2
drag, startPoint x: 172, startPoint y: 77, endPoint x: 134, endPoint y: 35, distance: 56.8
click at [134, 239] on span "[DOMAIN_NAME]" at bounding box center [103, 244] width 70 height 11
click at [139, 239] on span "[DOMAIN_NAME]" at bounding box center [103, 244] width 70 height 11
drag, startPoint x: 165, startPoint y: 36, endPoint x: 58, endPoint y: 37, distance: 107.4
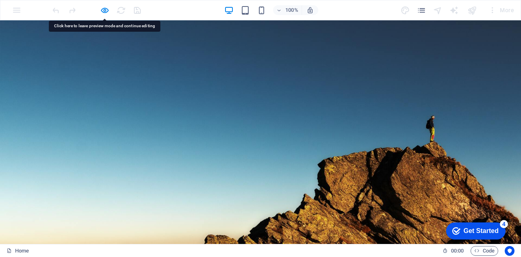
click at [58, 233] on div "[DOMAIN_NAME] Home About Us Services Our Team" at bounding box center [260, 254] width 521 height 43
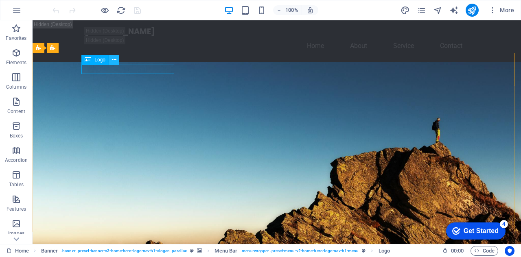
click at [117, 61] on button at bounding box center [114, 60] width 10 height 10
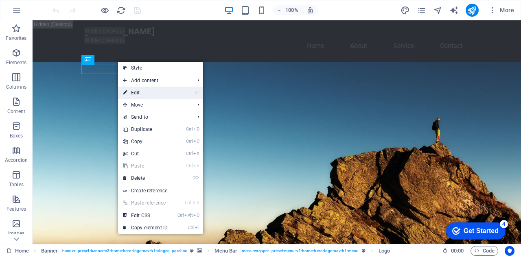
click at [142, 92] on link "⏎ Edit" at bounding box center [145, 93] width 55 height 12
select select "px"
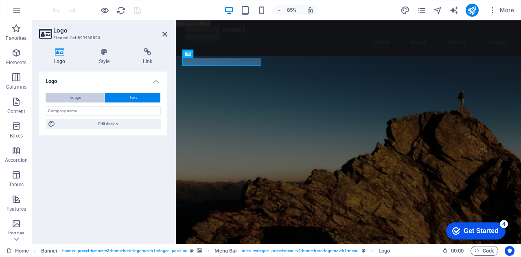
click at [77, 98] on span "Image" at bounding box center [75, 98] width 11 height 10
select select "DISABLED_OPTION_VALUE"
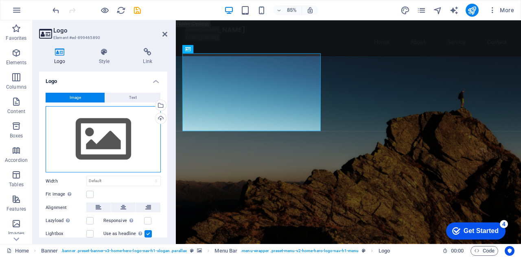
click at [114, 131] on div "Drag files here, click to choose files or select files from Files or our free s…" at bounding box center [103, 139] width 115 height 67
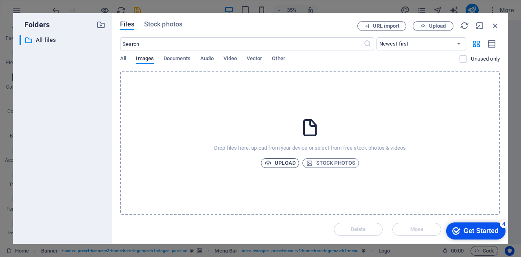
click at [278, 164] on span "Upload" at bounding box center [279, 163] width 31 height 10
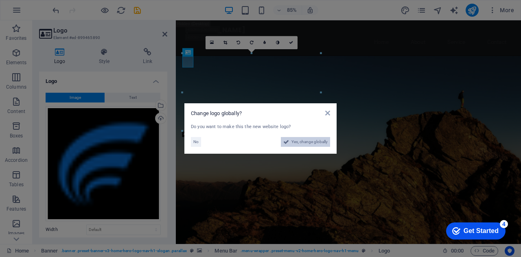
click at [299, 140] on span "Yes, change globally" at bounding box center [309, 142] width 36 height 10
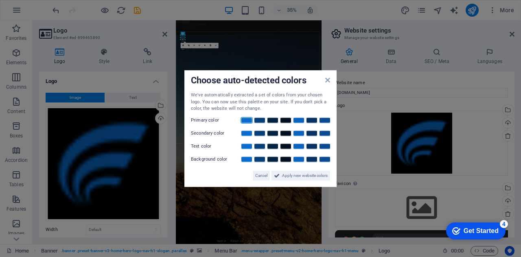
click at [245, 119] on link at bounding box center [246, 120] width 12 height 7
click at [301, 175] on span "Apply new website colors" at bounding box center [305, 175] width 46 height 10
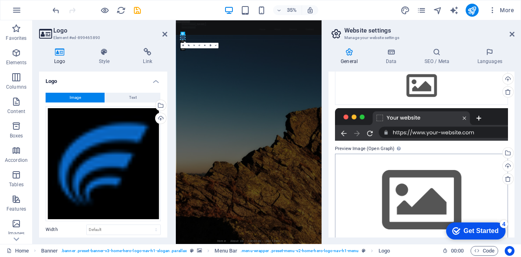
scroll to position [138, 0]
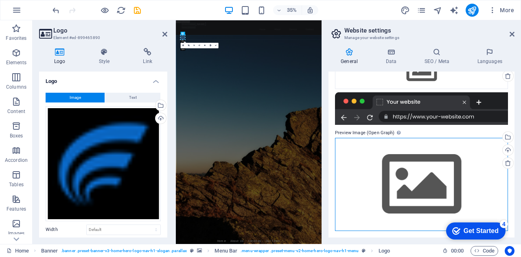
click at [399, 175] on div "Drag files here, click to choose files or select files from Files or our free s…" at bounding box center [421, 184] width 173 height 93
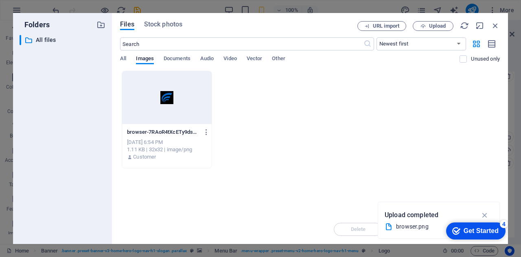
click at [180, 107] on div at bounding box center [167, 97] width 90 height 53
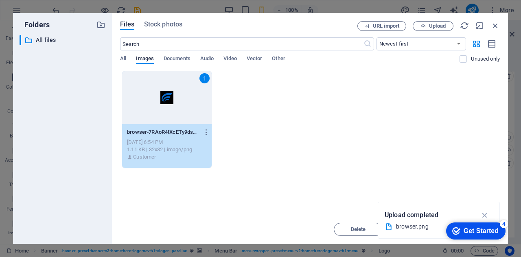
click at [148, 97] on div "1" at bounding box center [167, 97] width 90 height 53
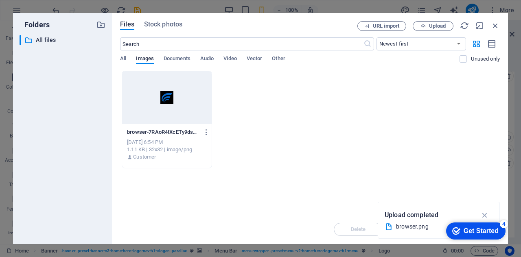
click at [185, 117] on div at bounding box center [167, 97] width 90 height 53
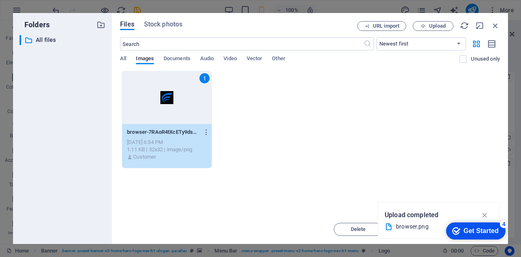
click at [411, 229] on div "browser.png" at bounding box center [435, 226] width 79 height 9
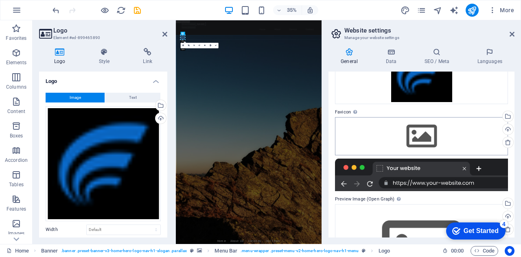
scroll to position [81, 0]
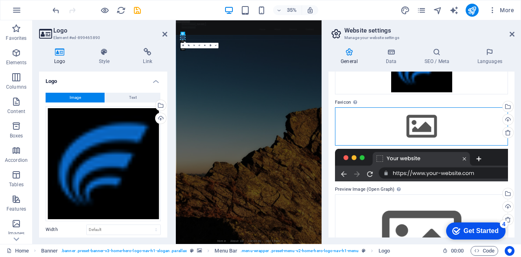
click at [422, 127] on div "Drag files here, click to choose files or select files from Files or our free s…" at bounding box center [421, 126] width 173 height 38
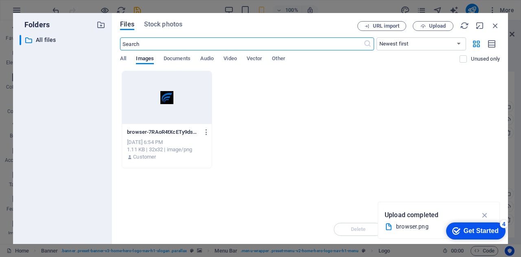
click at [166, 99] on div at bounding box center [167, 97] width 90 height 53
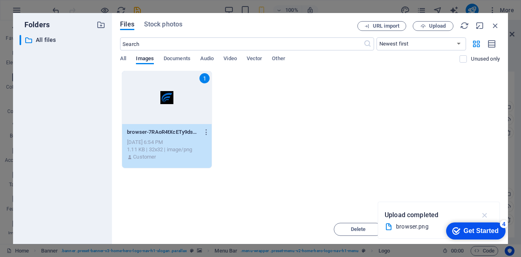
click at [481, 213] on icon "button" at bounding box center [484, 215] width 9 height 9
click at [417, 232] on span "Move" at bounding box center [416, 229] width 13 height 5
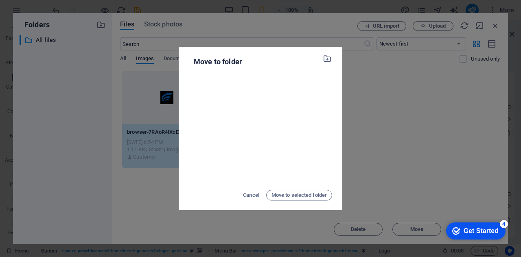
click at [407, 87] on div "Move to folder Cancel Move to selected folder" at bounding box center [260, 128] width 521 height 257
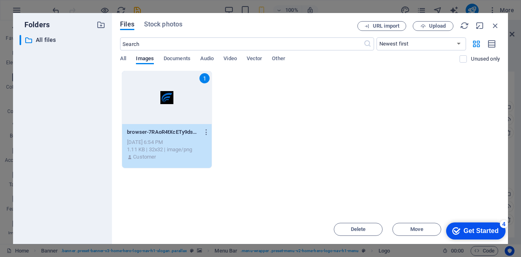
click at [159, 104] on div "1" at bounding box center [167, 97] width 90 height 53
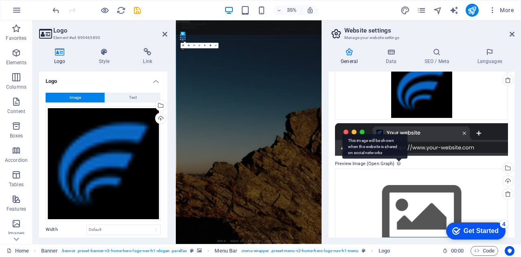
scroll to position [124, 0]
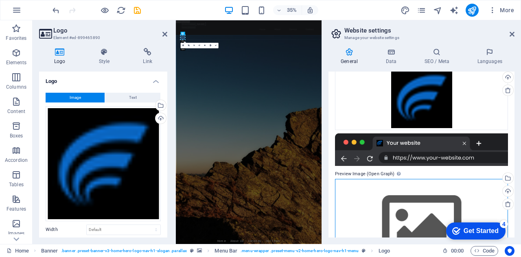
click at [414, 211] on div "Drag files here, click to choose files or select files from Files or our free s…" at bounding box center [421, 225] width 173 height 93
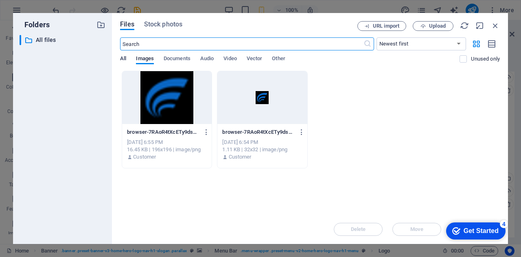
click at [122, 60] on span "All" at bounding box center [123, 59] width 6 height 11
click at [124, 62] on span "All" at bounding box center [123, 59] width 6 height 11
click at [146, 59] on span "Images" at bounding box center [145, 59] width 18 height 11
click at [177, 61] on span "Documents" at bounding box center [177, 59] width 27 height 11
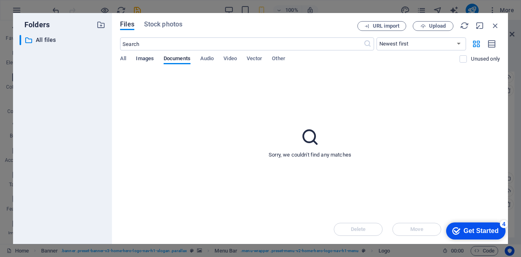
click at [142, 59] on span "Images" at bounding box center [145, 59] width 18 height 11
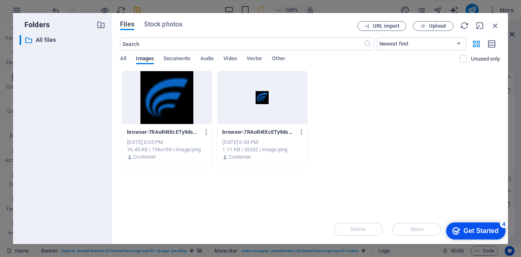
click at [119, 60] on div "Files Stock photos URL import Upload ​ Newest first Oldest first Name (A-Z) Nam…" at bounding box center [310, 128] width 396 height 231
click at [127, 60] on div "All Images Documents Audio Video Vector Other" at bounding box center [289, 62] width 339 height 15
click at [124, 58] on span "All" at bounding box center [123, 59] width 6 height 11
click at [481, 234] on div "Get Started" at bounding box center [480, 230] width 35 height 7
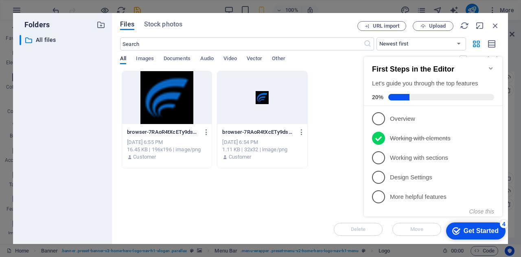
click at [357, 176] on div "Drop files here to upload them instantly browser-7RAoR4tXcETy9dsmsWqTQw-kBOVpwU…" at bounding box center [310, 143] width 380 height 144
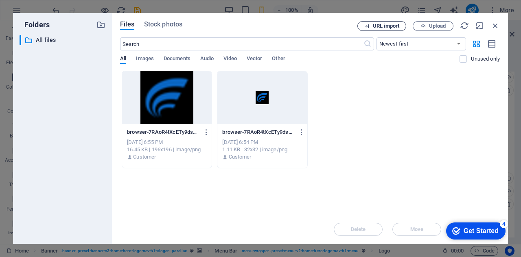
click at [389, 28] on span "URL import" at bounding box center [386, 26] width 26 height 5
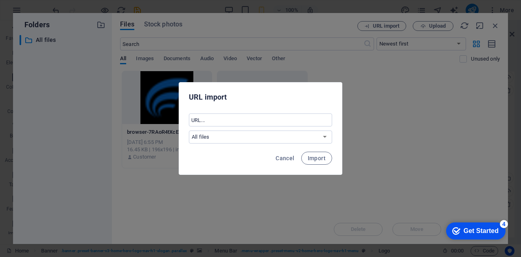
click at [343, 146] on div "URL import ​ All files Cancel Import" at bounding box center [260, 128] width 521 height 257
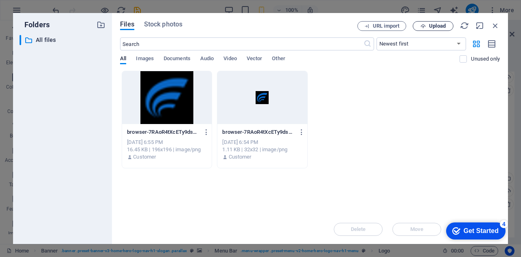
click at [445, 26] on span "Upload" at bounding box center [437, 26] width 17 height 5
click at [494, 22] on icon "button" at bounding box center [495, 25] width 9 height 9
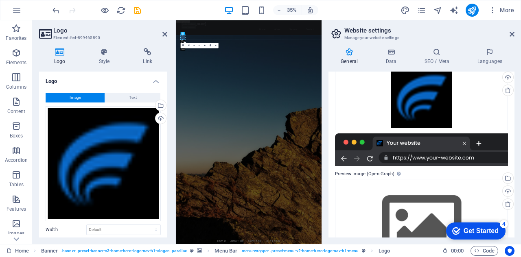
scroll to position [164, 0]
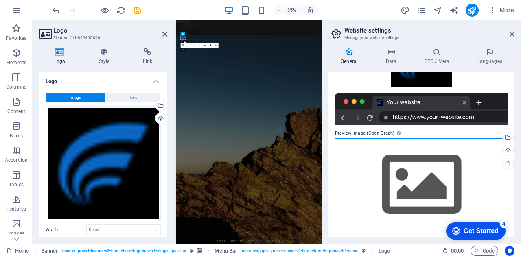
click at [420, 183] on div "Drag files here, click to choose files or select files from Files or our free s…" at bounding box center [421, 184] width 173 height 93
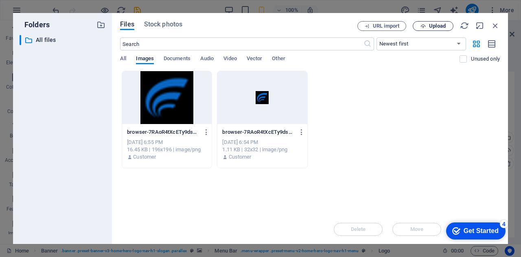
click at [426, 25] on span "Upload" at bounding box center [432, 26] width 33 height 5
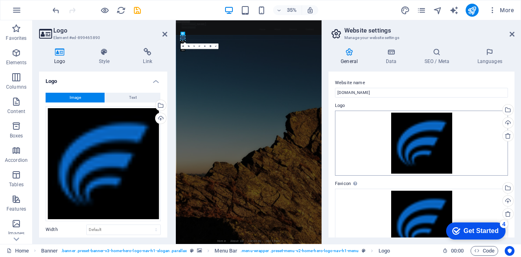
scroll to position [167, 0]
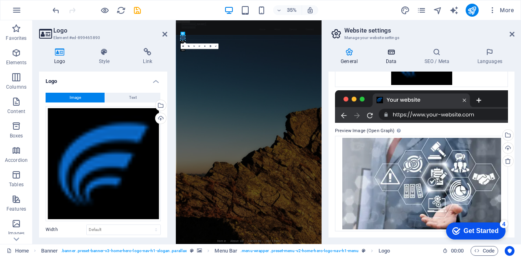
click at [387, 56] on icon at bounding box center [390, 52] width 35 height 8
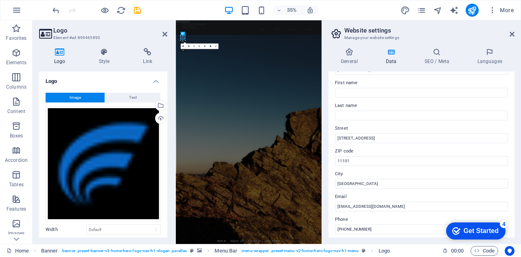
scroll to position [0, 0]
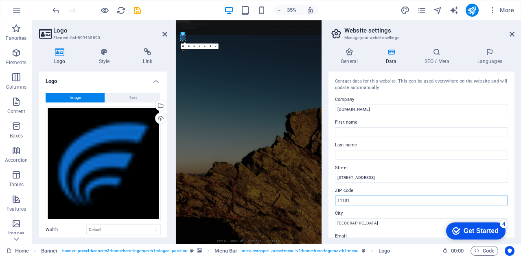
click at [355, 197] on input "11101" at bounding box center [421, 201] width 173 height 10
type input "1"
paste input "31537"
type input "31537"
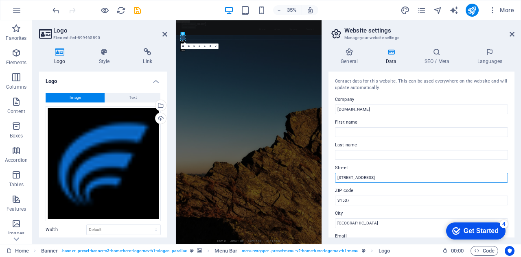
click at [369, 179] on input "[STREET_ADDRESS]" at bounding box center [421, 178] width 173 height 10
type input "1"
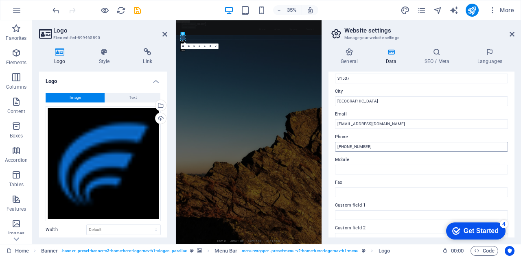
scroll to position [103, 0]
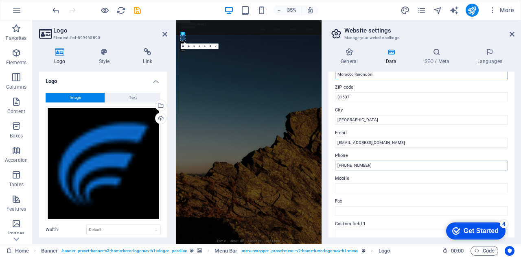
type input "Morocco Kinondoni"
click at [378, 163] on input "[PHONE_NUMBER]" at bounding box center [421, 166] width 173 height 10
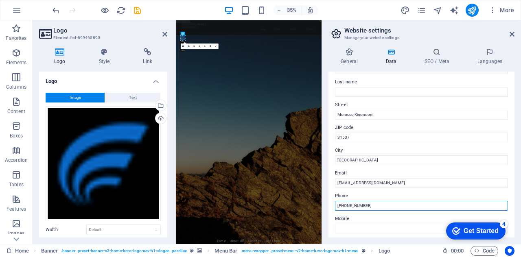
scroll to position [0, 0]
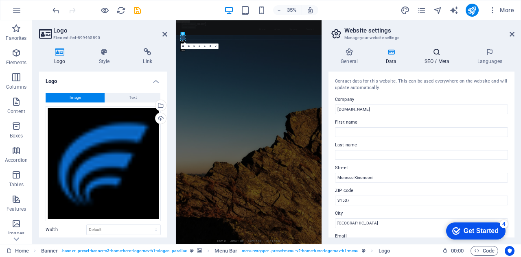
type input "+255 759865518"
click at [441, 55] on icon at bounding box center [437, 52] width 50 height 8
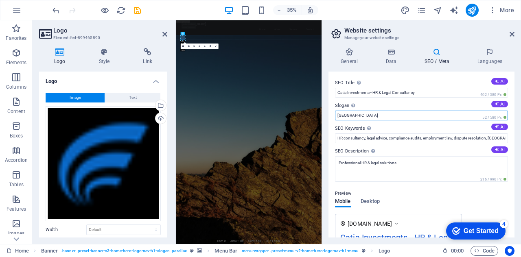
click at [356, 115] on input "Berlin" at bounding box center [421, 116] width 173 height 10
type input "B"
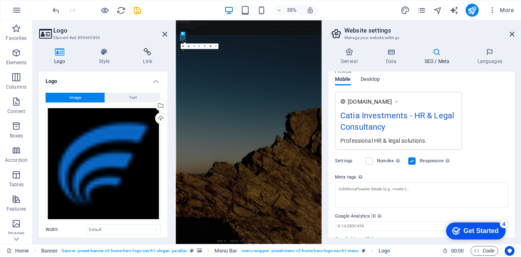
scroll to position [144, 0]
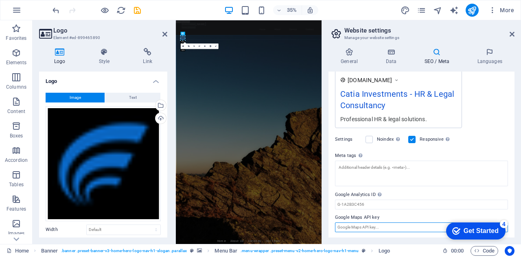
click at [383, 224] on input "Google Maps API key" at bounding box center [421, 228] width 173 height 10
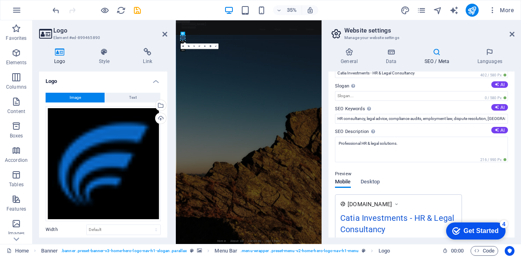
scroll to position [0, 0]
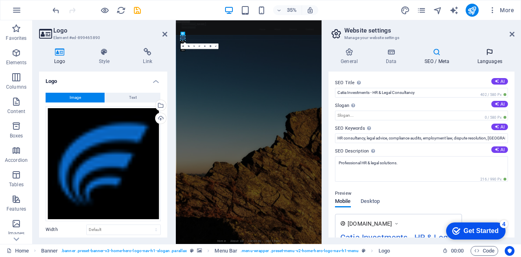
click at [479, 57] on h4 "Languages" at bounding box center [490, 56] width 50 height 17
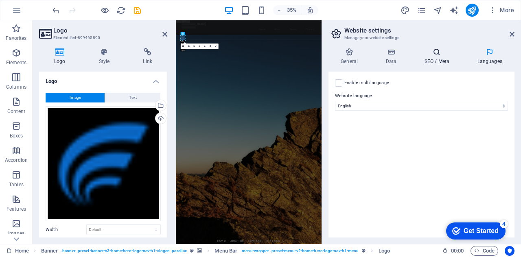
click at [432, 57] on h4 "SEO / Meta" at bounding box center [438, 56] width 53 height 17
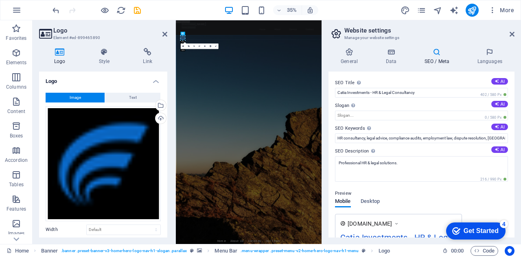
click at [453, 29] on h2 "Website settings" at bounding box center [429, 30] width 170 height 7
drag, startPoint x: 514, startPoint y: 99, endPoint x: 513, endPoint y: 127, distance: 27.7
click at [513, 127] on div "General Data SEO / Meta Languages Website name catiainvestments.co.tz Logo Drag…" at bounding box center [421, 142] width 199 height 203
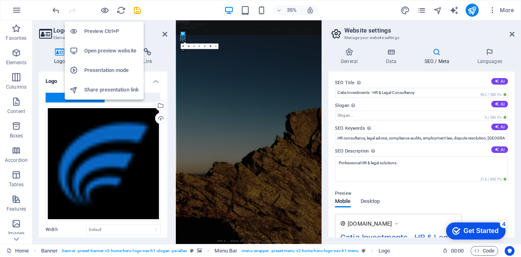
click at [105, 26] on h6 "Preview Ctrl+P" at bounding box center [111, 31] width 55 height 10
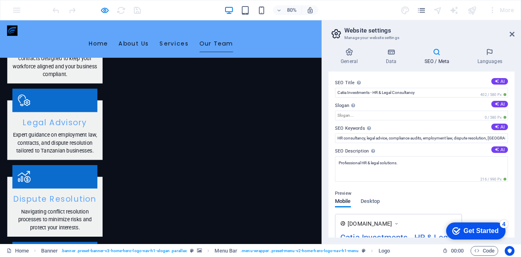
scroll to position [1136, 0]
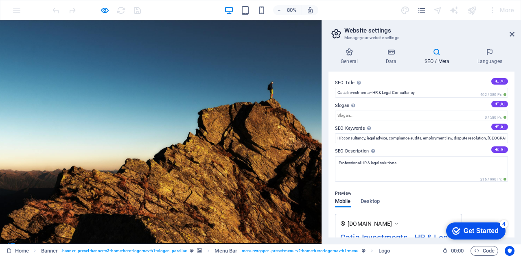
scroll to position [0, 0]
drag, startPoint x: 399, startPoint y: 133, endPoint x: 338, endPoint y: 50, distance: 102.9
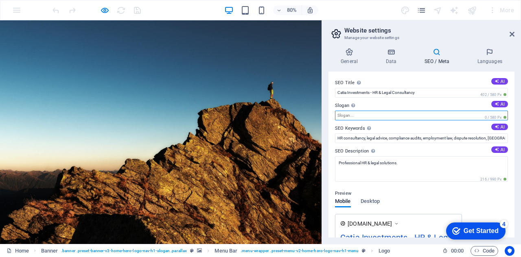
click at [347, 111] on input "Slogan The slogan of your website. AI" at bounding box center [421, 116] width 173 height 10
paste input "Empowering Businesses with Trusted HR & Legal Solutions"
type input "Empowering Businesses with Trusted HR & Legal Solutions"
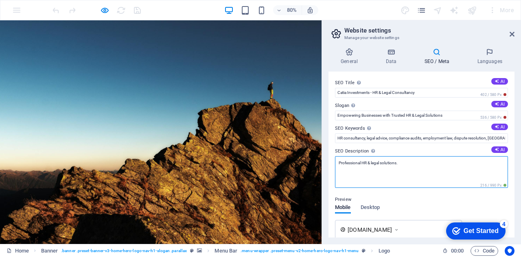
drag, startPoint x: 400, startPoint y: 162, endPoint x: 332, endPoint y: 165, distance: 68.0
click at [332, 165] on div "SEO Title The title of your website - make it something that stands out in sear…" at bounding box center [421, 155] width 186 height 166
paste textarea "Catia Investments provides professional HR consultancy, legal advisory, and com…"
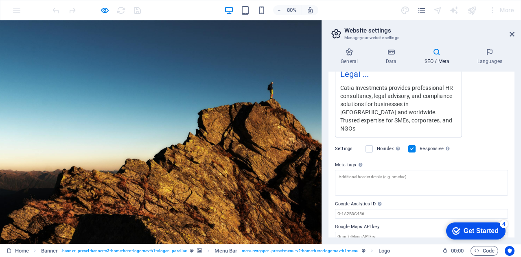
scroll to position [211, 0]
type textarea "Catia Investments provides professional HR consultancy, legal advisory, and com…"
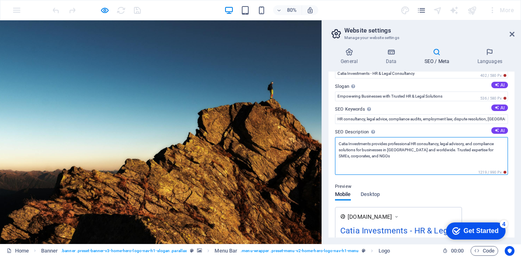
scroll to position [0, 0]
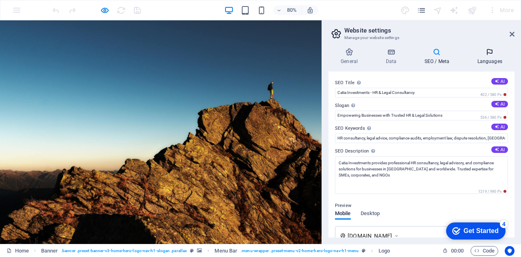
click at [484, 57] on h4 "Languages" at bounding box center [490, 56] width 50 height 17
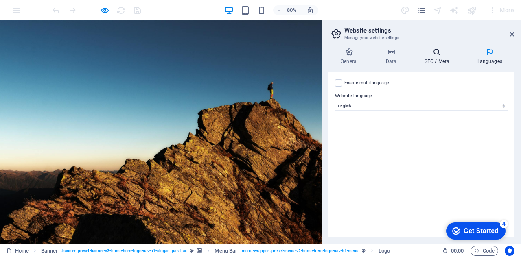
click at [440, 57] on h4 "SEO / Meta" at bounding box center [438, 56] width 53 height 17
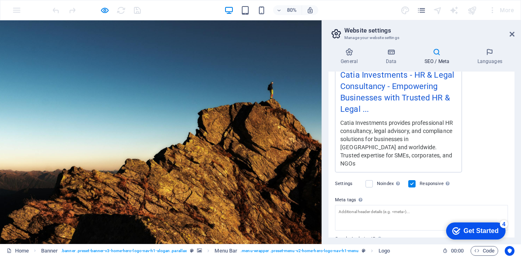
scroll to position [199, 0]
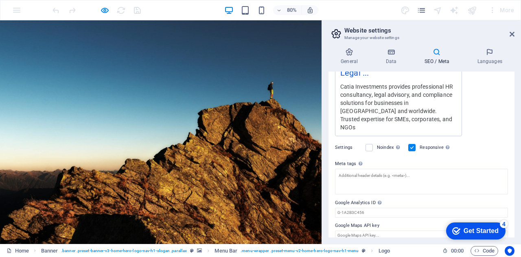
click at [376, 208] on div "SEO Title The title of your website - make it something that stands out in sear…" at bounding box center [421, 155] width 186 height 166
click at [376, 208] on input "Google Analytics ID Please only add the Google Analytics ID. We automatically i…" at bounding box center [421, 213] width 173 height 10
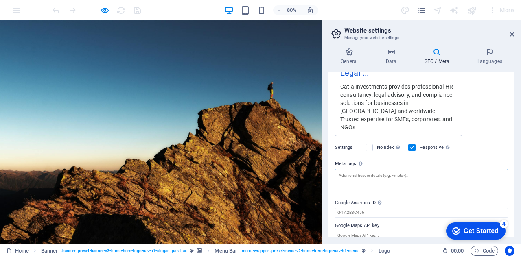
click at [343, 169] on textarea "Meta tags Enter HTML code here that will be placed inside the tags of your webs…" at bounding box center [421, 182] width 173 height 26
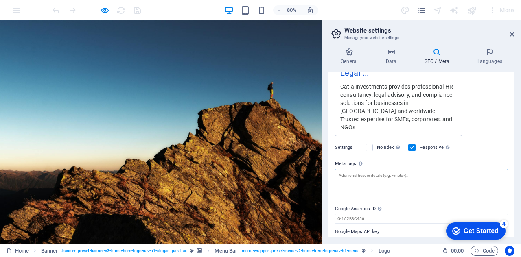
paste textarea "<!-- Primary Meta Tags --> <title>Catia Investments | HR & Legal Consultancy Se…"
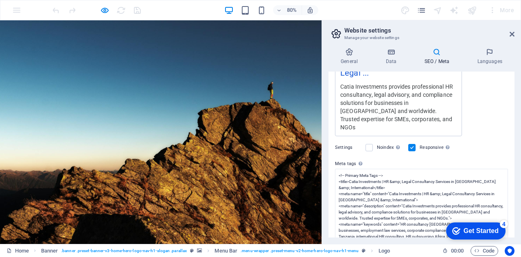
click at [359, 202] on body "catiainvestments.co.tz Home Favorites Elements Columns Content Boxes Accordion …" at bounding box center [260, 128] width 521 height 257
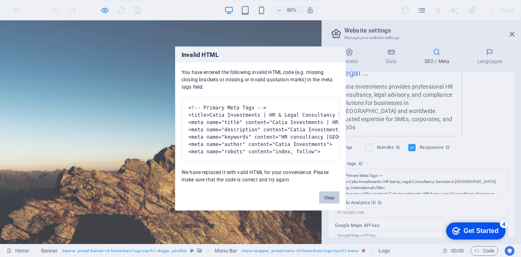
click at [333, 203] on button "Okay" at bounding box center [329, 198] width 20 height 12
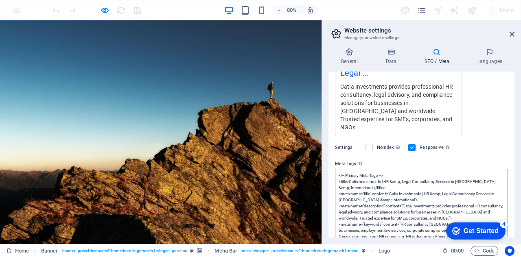
click at [411, 179] on textarea "<!-- Primary Meta Tags --> <title>Catia Investments | HR &amp; Legal Consultanc…" at bounding box center [421, 224] width 173 height 111
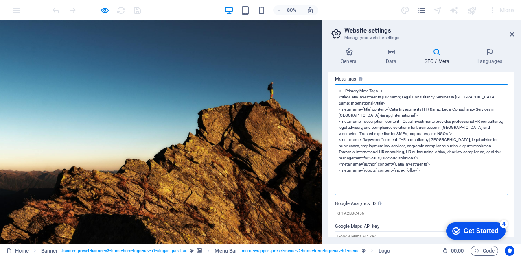
scroll to position [284, 0]
click at [431, 161] on textarea "<!-- Primary Meta Tags --> <title>Catia Investments | HR &amp; Legal Consultanc…" at bounding box center [421, 138] width 173 height 111
click at [419, 162] on textarea "<!-- Primary Meta Tags --> <title>Catia Investments | HR &amp; Legal Consultanc…" at bounding box center [421, 138] width 173 height 111
click at [434, 162] on textarea "<!-- Primary Meta Tags --> <title>Catia Investments | HR &amp; Legal Consultanc…" at bounding box center [421, 138] width 173 height 111
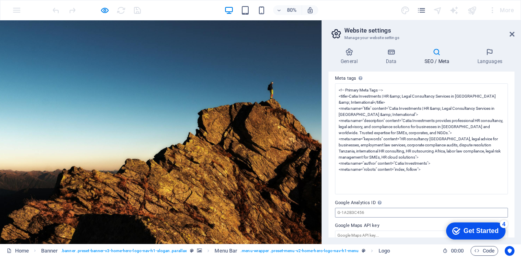
scroll to position [199, 0]
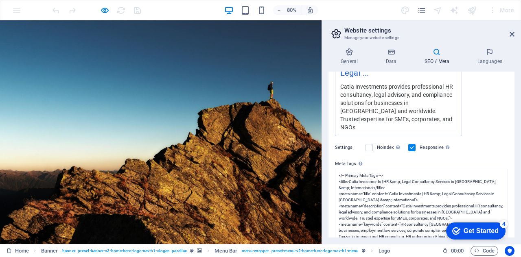
click at [384, 204] on body "catiainvestments.co.tz Home Favorites Elements Columns Content Boxes Accordion …" at bounding box center [260, 128] width 521 height 257
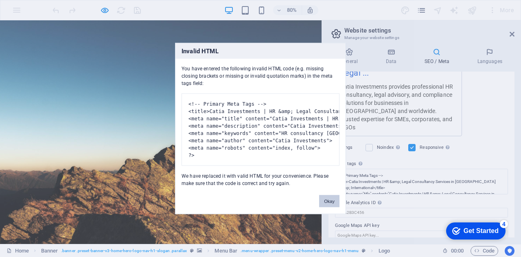
click at [331, 203] on button "Okay" at bounding box center [329, 201] width 20 height 12
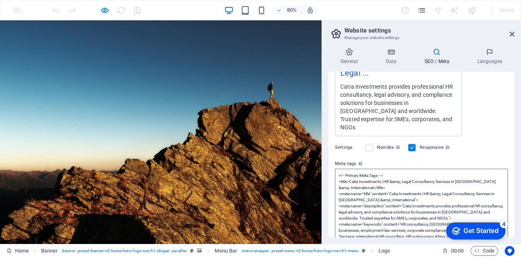
scroll to position [0, 0]
click at [401, 177] on textarea "<!-- Primary Meta Tags --> <title>Catia Investments | HR &amp; Legal Consultanc…" at bounding box center [421, 224] width 173 height 111
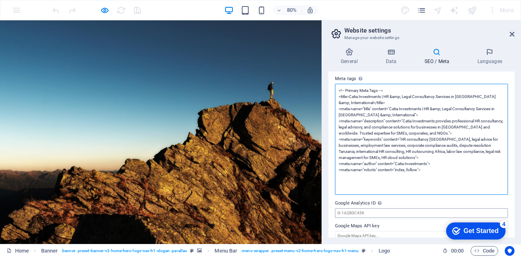
scroll to position [284, 0]
click at [339, 169] on textarea "<!-- Primary Meta Tags --> <title>Catia Investments | HR &amp; Legal Consultanc…" at bounding box center [421, 138] width 173 height 111
drag, startPoint x: 390, startPoint y: 80, endPoint x: 330, endPoint y: 84, distance: 59.5
click at [330, 84] on div "SEO Title The title of your website - make it something that stands out in sear…" at bounding box center [421, 155] width 186 height 166
click at [349, 168] on textarea "<!-- Primary Meta Tags --> <title>Catia Investments | HR &amp; Legal Consultanc…" at bounding box center [421, 138] width 173 height 111
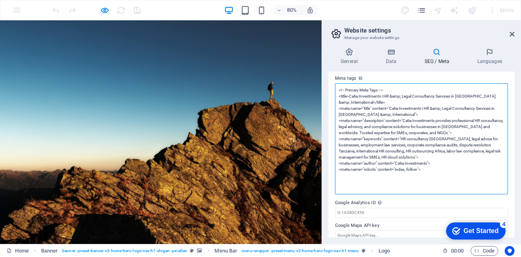
paste textarea "<!-- Primary Meta Tags -->"
type textarea "<!-- Primary Meta Tags --> <title>Catia Investments | HR &amp; Legal Consultanc…"
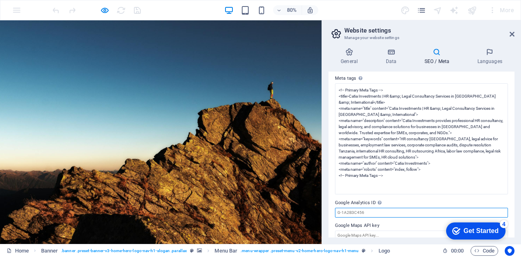
scroll to position [199, 0]
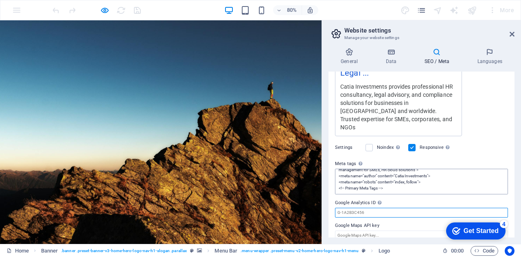
scroll to position [79, 0]
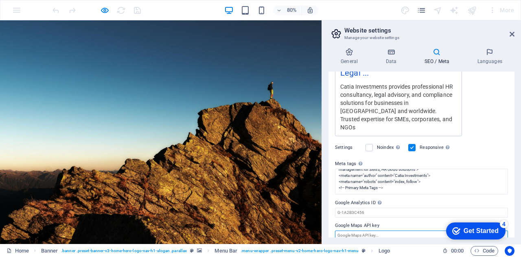
click at [388, 231] on input "Google Maps API key" at bounding box center [421, 236] width 173 height 10
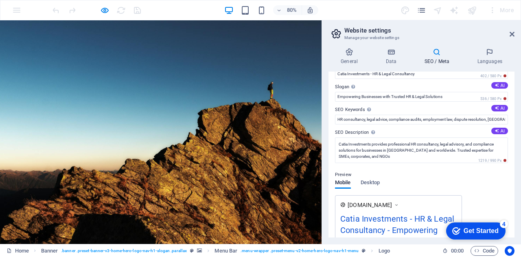
scroll to position [0, 0]
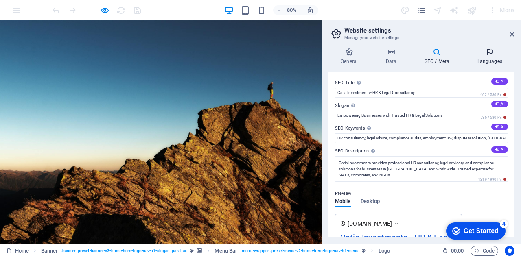
click at [494, 58] on h4 "Languages" at bounding box center [490, 56] width 50 height 17
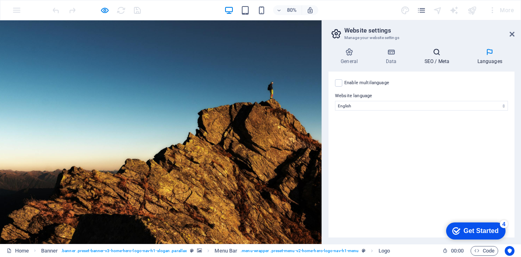
click at [437, 58] on h4 "SEO / Meta" at bounding box center [438, 56] width 53 height 17
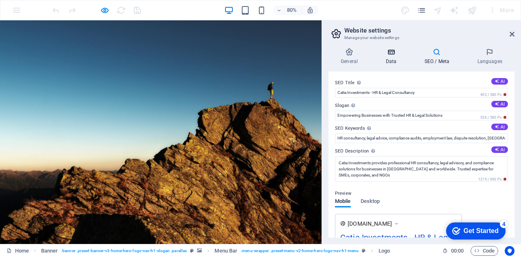
click at [398, 60] on h4 "Data" at bounding box center [392, 56] width 39 height 17
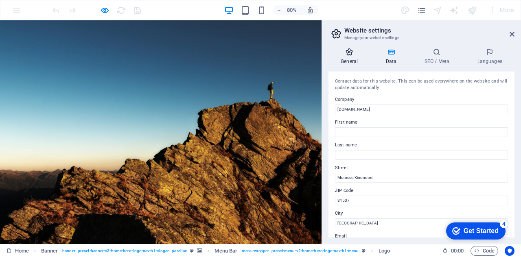
click at [356, 62] on h4 "General" at bounding box center [350, 56] width 45 height 17
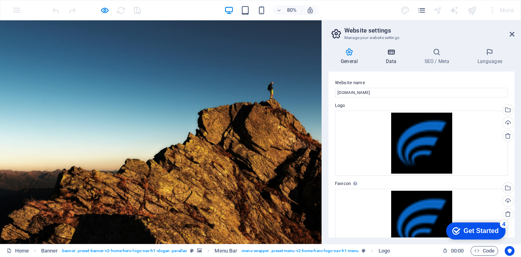
click at [405, 52] on icon at bounding box center [390, 52] width 35 height 8
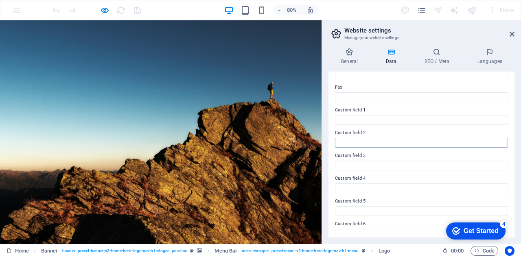
scroll to position [225, 0]
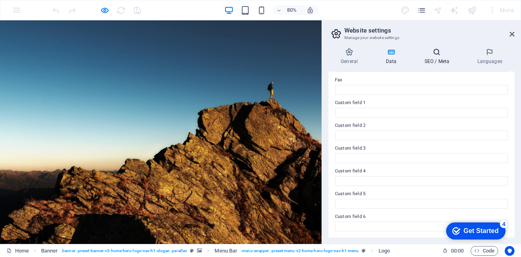
click at [441, 57] on h4 "SEO / Meta" at bounding box center [438, 56] width 53 height 17
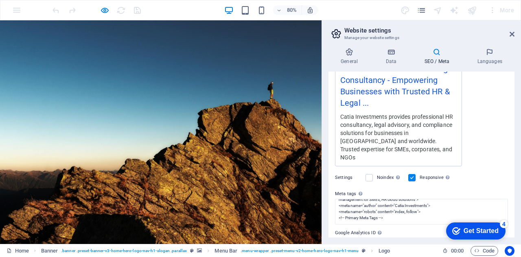
scroll to position [36, 0]
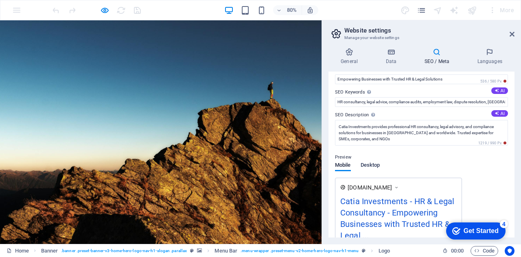
click at [376, 162] on span "Desktop" at bounding box center [370, 165] width 20 height 11
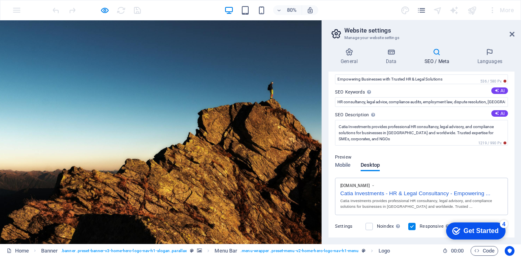
click at [342, 161] on p "Preview" at bounding box center [343, 158] width 16 height 10
click at [344, 166] on span "Mobile" at bounding box center [343, 165] width 16 height 11
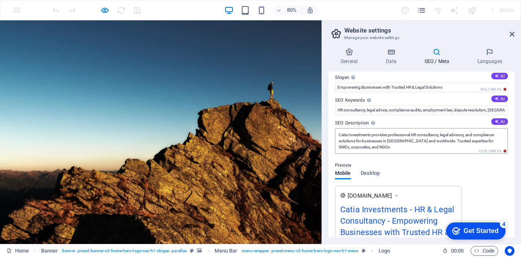
scroll to position [0, 0]
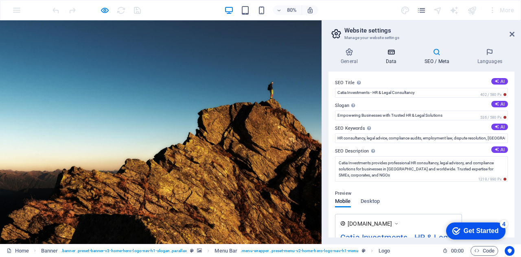
click at [405, 59] on h4 "Data" at bounding box center [392, 56] width 39 height 17
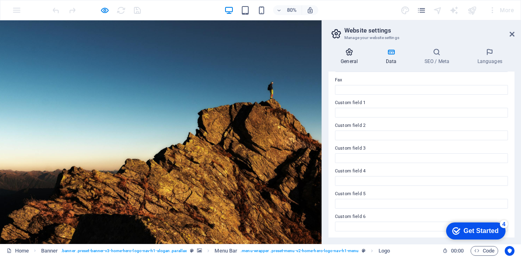
click at [348, 58] on h4 "General" at bounding box center [350, 56] width 45 height 17
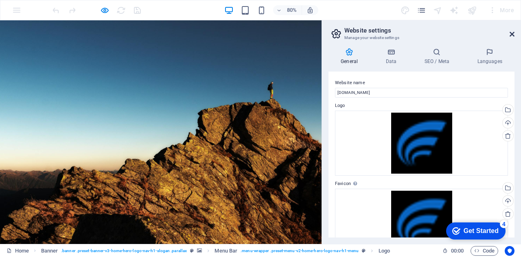
click at [509, 35] on icon at bounding box center [511, 34] width 5 height 7
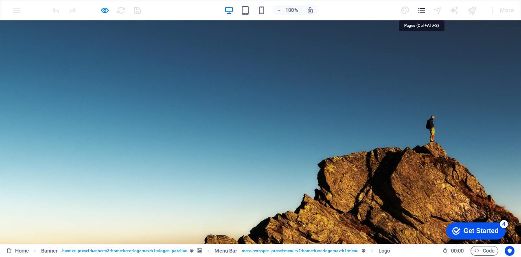
click at [422, 12] on icon "pages" at bounding box center [421, 10] width 9 height 9
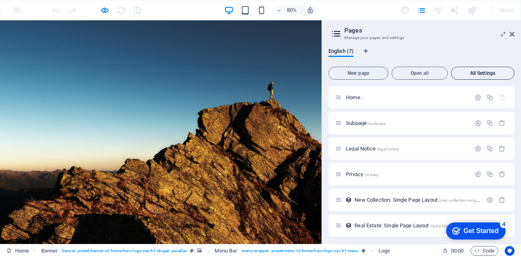
click at [496, 75] on span "All Settings" at bounding box center [482, 73] width 56 height 5
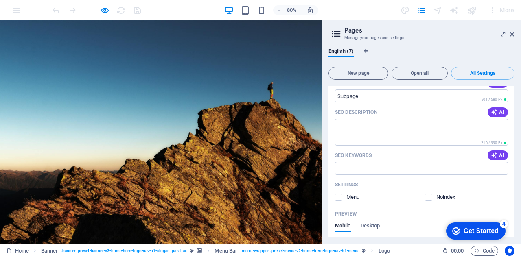
scroll to position [365, 0]
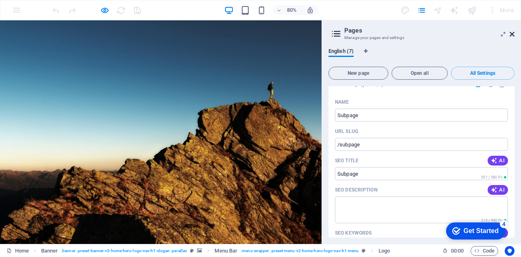
click at [509, 35] on icon at bounding box center [511, 34] width 5 height 7
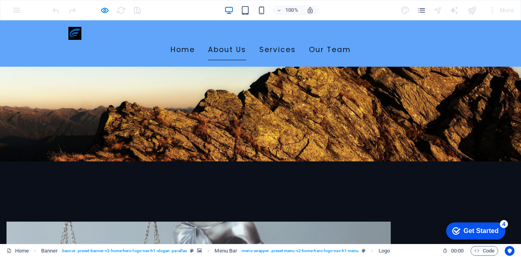
scroll to position [319, 0]
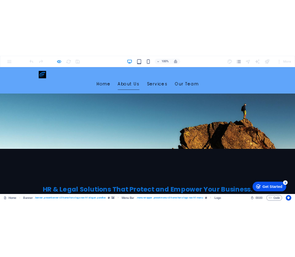
scroll to position [203, 0]
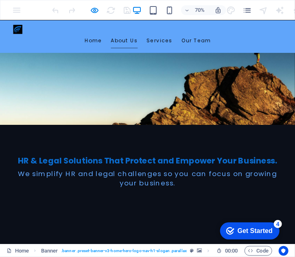
drag, startPoint x: 178, startPoint y: 251, endPoint x: 419, endPoint y: 120, distance: 274.0
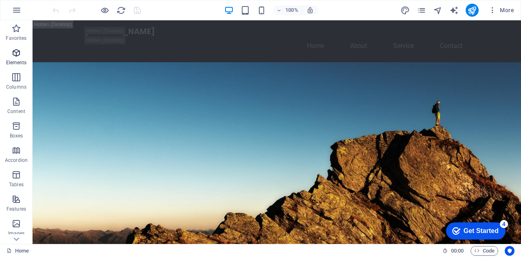
click at [12, 59] on span "Elements" at bounding box center [16, 58] width 33 height 20
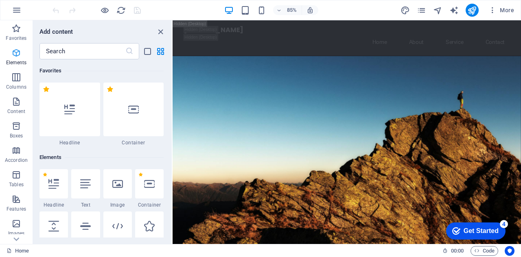
click at [18, 58] on span "Elements" at bounding box center [16, 58] width 33 height 20
click at [59, 115] on div at bounding box center [69, 110] width 61 height 54
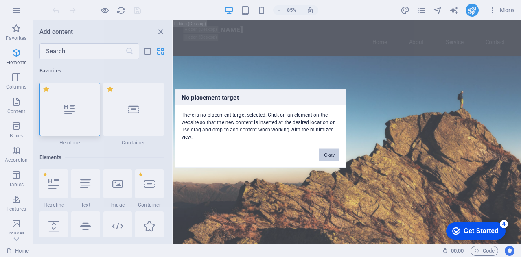
click at [328, 151] on button "Okay" at bounding box center [329, 155] width 20 height 12
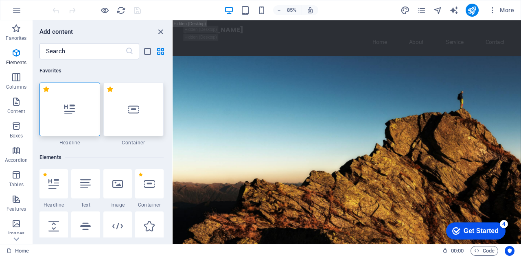
click at [128, 118] on div at bounding box center [133, 110] width 61 height 54
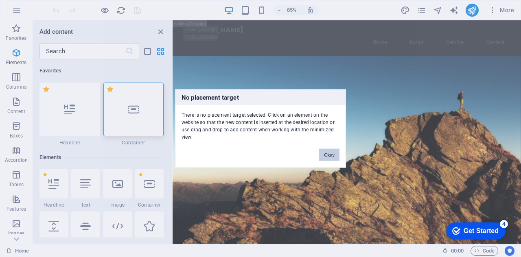
drag, startPoint x: 326, startPoint y: 151, endPoint x: 177, endPoint y: 153, distance: 148.9
click at [326, 151] on button "Okay" at bounding box center [329, 155] width 20 height 12
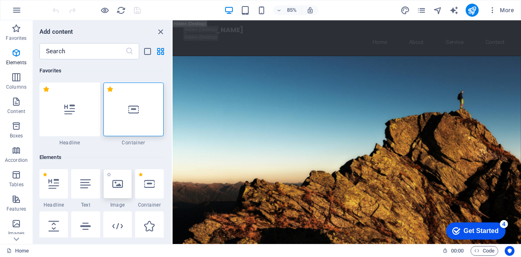
click at [117, 188] on icon at bounding box center [117, 184] width 11 height 11
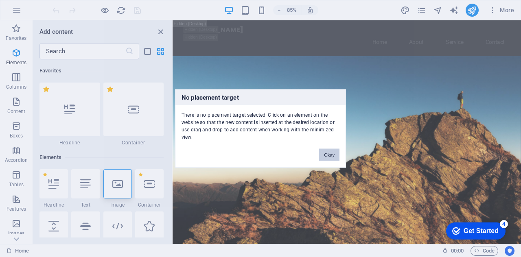
click at [338, 151] on button "Okay" at bounding box center [329, 155] width 20 height 12
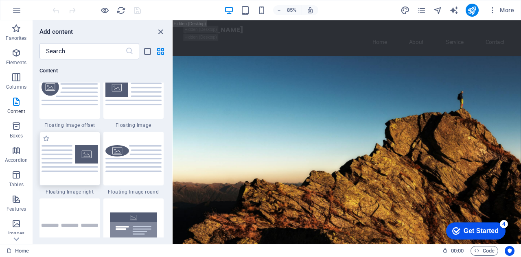
scroll to position [1790, 0]
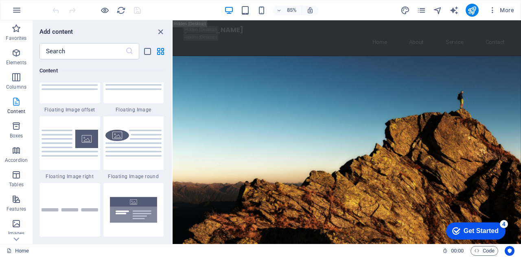
click at [20, 103] on icon "button" at bounding box center [16, 102] width 10 height 10
click at [15, 130] on icon "button" at bounding box center [16, 126] width 10 height 10
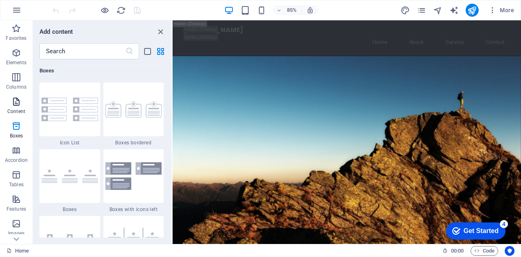
scroll to position [2244, 0]
click at [16, 156] on span "Accordion" at bounding box center [16, 156] width 33 height 20
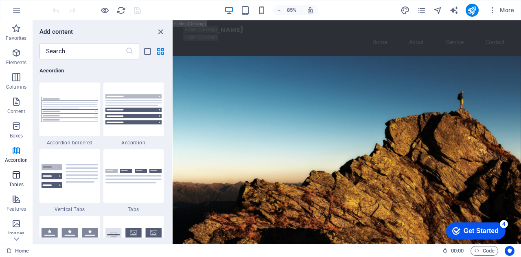
click at [15, 176] on icon "button" at bounding box center [16, 175] width 10 height 10
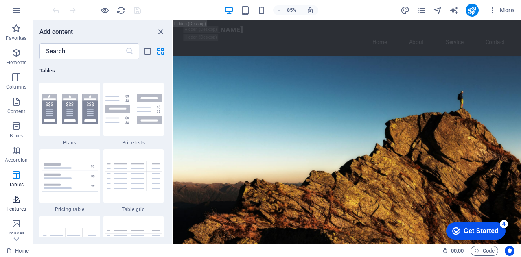
click at [16, 196] on icon "button" at bounding box center [16, 199] width 10 height 10
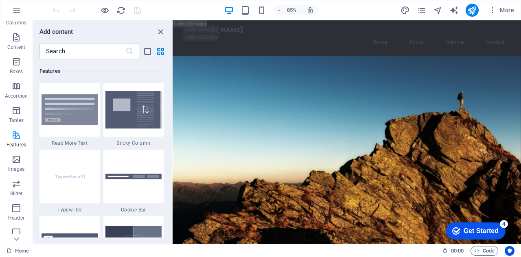
scroll to position [81, 0]
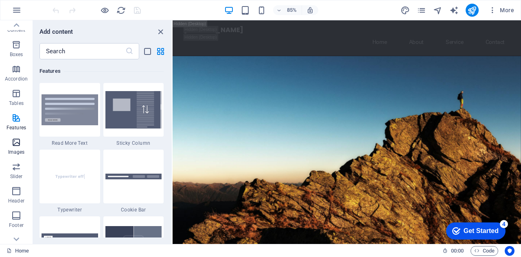
click at [20, 144] on icon "button" at bounding box center [16, 143] width 10 height 10
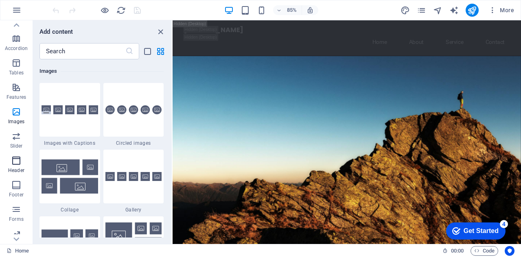
scroll to position [122, 0]
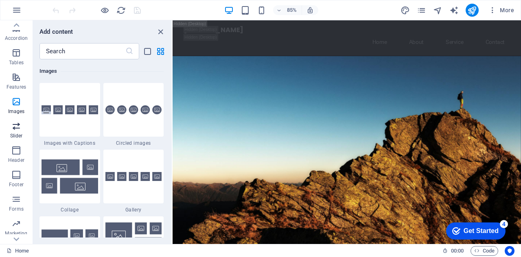
click at [22, 132] on span "Slider" at bounding box center [16, 131] width 33 height 20
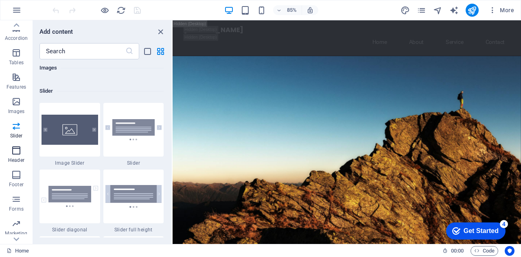
scroll to position [4612, 0]
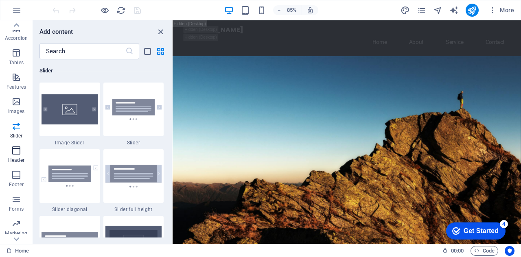
click at [14, 155] on span "Header" at bounding box center [16, 156] width 33 height 20
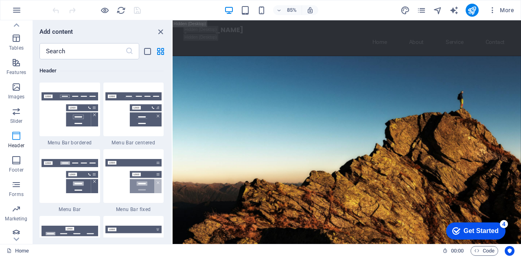
scroll to position [142, 0]
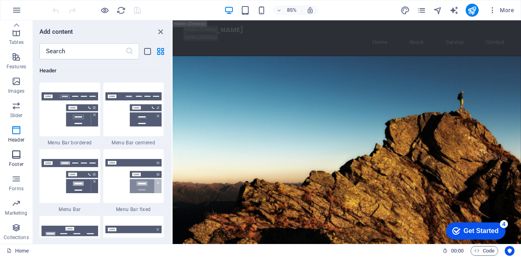
click at [18, 150] on icon "button" at bounding box center [16, 155] width 10 height 10
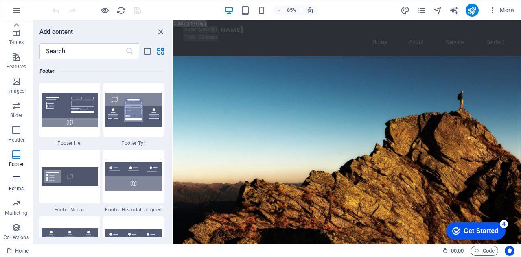
click at [15, 182] on icon "button" at bounding box center [16, 179] width 10 height 10
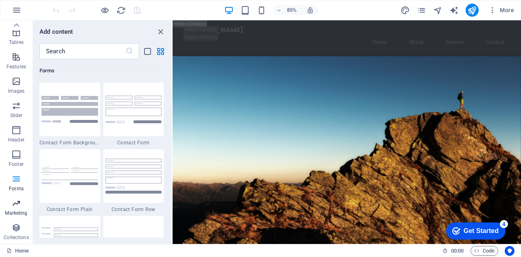
scroll to position [5940, 0]
click at [80, 111] on img at bounding box center [69, 109] width 57 height 26
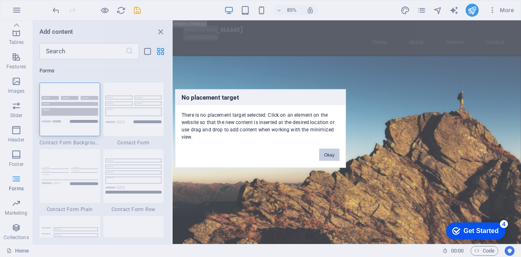
click at [327, 154] on button "Okay" at bounding box center [329, 155] width 20 height 12
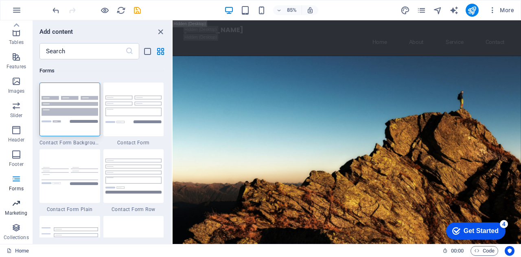
click at [10, 207] on span "Marketing" at bounding box center [16, 209] width 33 height 20
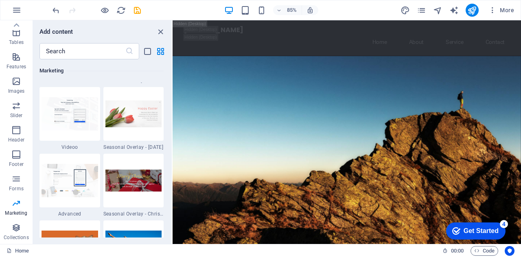
scroll to position [6831, 0]
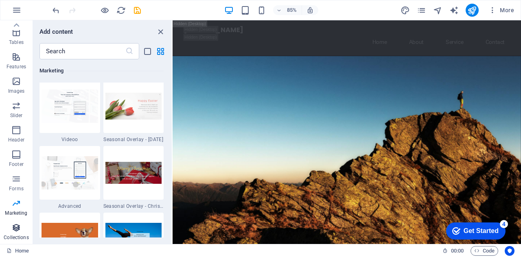
click at [15, 229] on icon "button" at bounding box center [16, 228] width 10 height 10
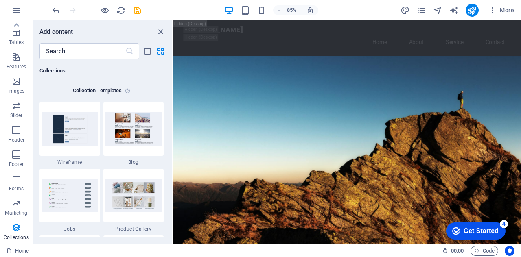
scroll to position [0, 0]
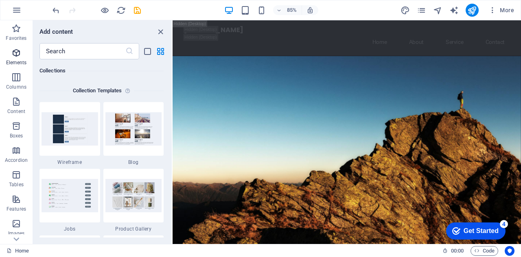
click at [13, 59] on p "Elements" at bounding box center [16, 62] width 21 height 7
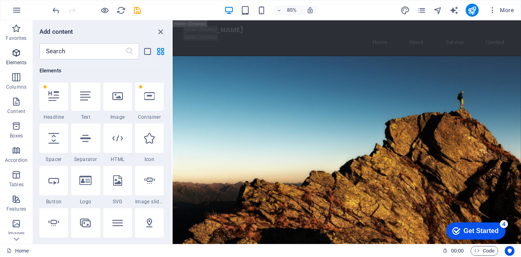
scroll to position [86, 0]
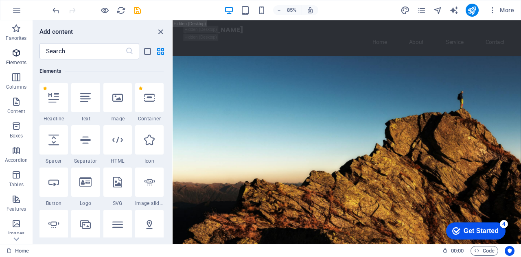
click at [13, 59] on p "Elements" at bounding box center [16, 62] width 21 height 7
click at [20, 12] on icon "button" at bounding box center [17, 10] width 10 height 10
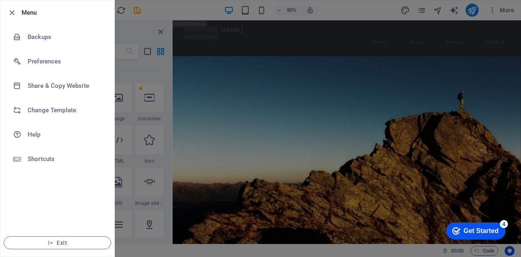
click at [138, 27] on div at bounding box center [260, 128] width 521 height 257
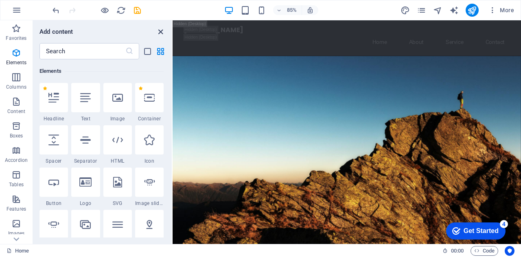
click at [158, 30] on icon "close panel" at bounding box center [160, 31] width 9 height 9
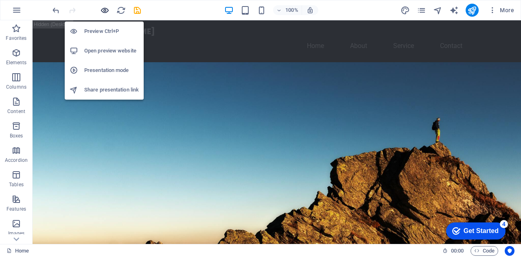
click at [103, 11] on icon "button" at bounding box center [104, 10] width 9 height 9
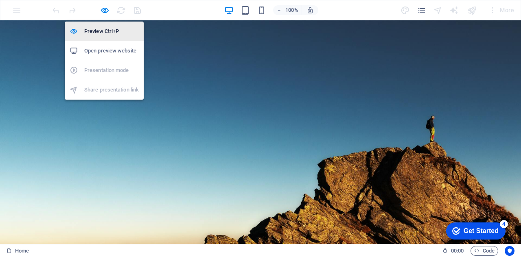
click at [101, 35] on h6 "Preview Ctrl+P" at bounding box center [111, 31] width 55 height 10
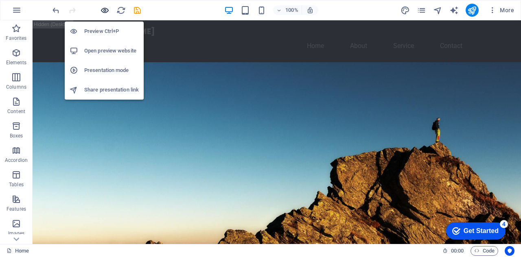
click at [102, 9] on icon "button" at bounding box center [104, 10] width 9 height 9
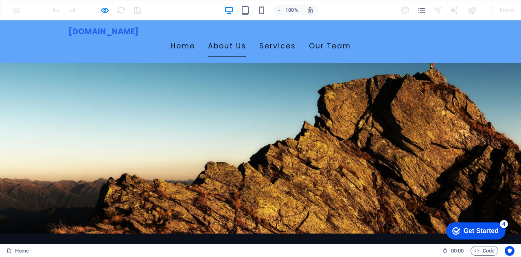
scroll to position [216, 0]
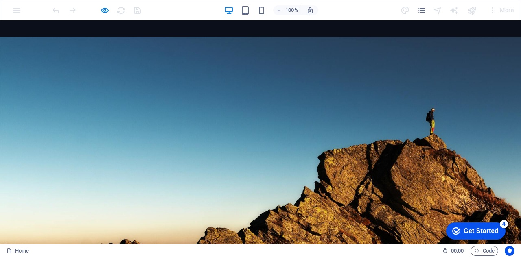
scroll to position [33, 0]
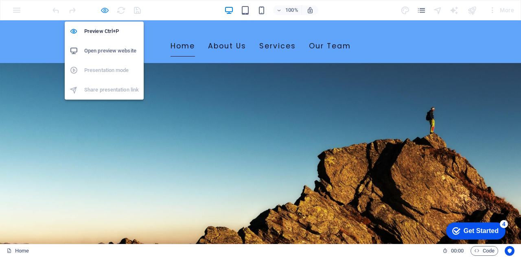
click at [105, 9] on icon "button" at bounding box center [104, 10] width 9 height 9
click at [99, 31] on h6 "Preview Ctrl+P" at bounding box center [111, 31] width 55 height 10
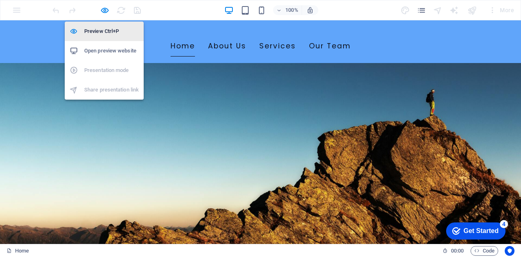
drag, startPoint x: 101, startPoint y: 26, endPoint x: 106, endPoint y: 34, distance: 8.8
click at [101, 26] on h6 "Preview Ctrl+P" at bounding box center [111, 31] width 55 height 10
click at [100, 31] on h6 "Preview Ctrl+P" at bounding box center [111, 31] width 55 height 10
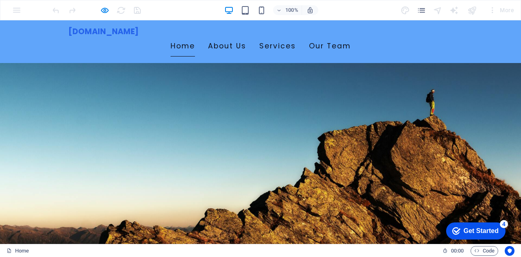
drag, startPoint x: 3, startPoint y: 69, endPoint x: 85, endPoint y: 63, distance: 82.4
click at [240, 13] on div "100%" at bounding box center [271, 10] width 94 height 13
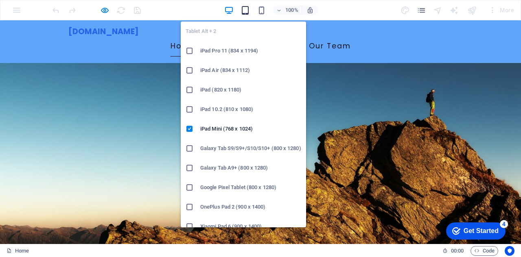
click at [243, 13] on icon "button" at bounding box center [244, 10] width 9 height 9
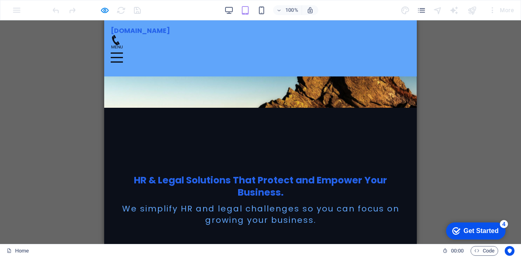
scroll to position [203, 0]
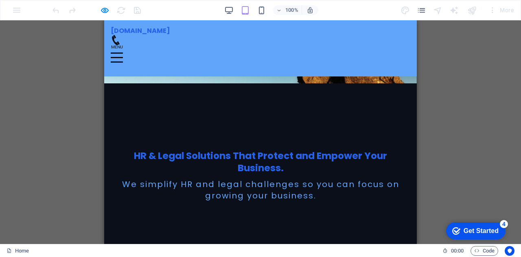
click at [123, 52] on div at bounding box center [117, 57] width 12 height 10
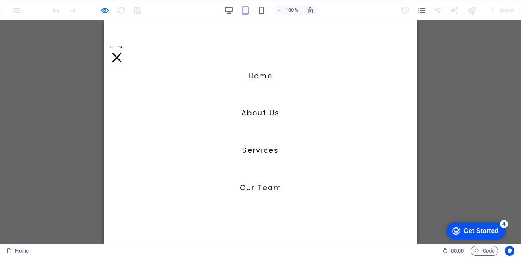
click at [252, 76] on link "Home" at bounding box center [260, 76] width 24 height 20
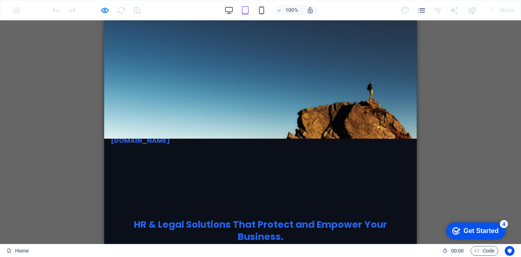
scroll to position [0, 0]
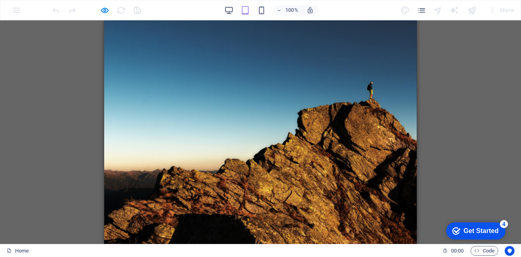
drag, startPoint x: 399, startPoint y: 38, endPoint x: 400, endPoint y: 52, distance: 14.7
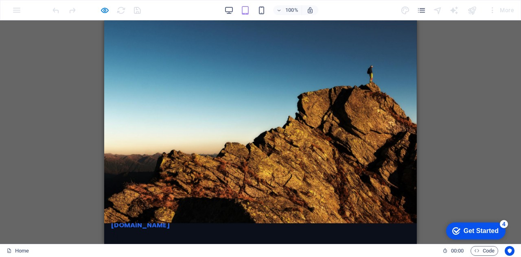
scroll to position [30, 0]
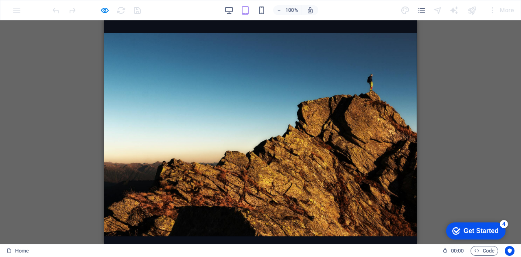
drag, startPoint x: 392, startPoint y: 21, endPoint x: 391, endPoint y: 30, distance: 9.5
click at [391, 33] on div at bounding box center [260, 145] width 312 height 224
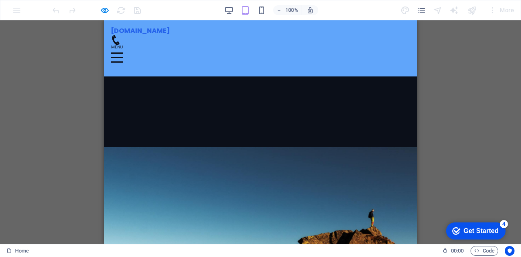
scroll to position [152, 0]
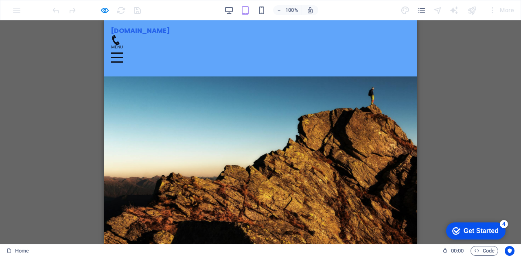
click at [123, 52] on div at bounding box center [117, 57] width 12 height 10
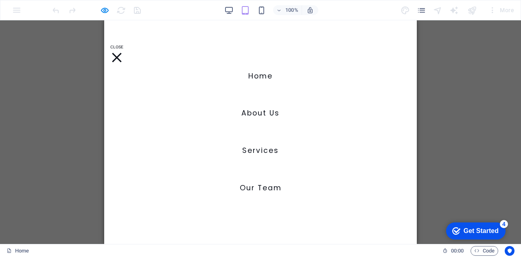
click at [256, 113] on link "About Us" at bounding box center [260, 113] width 38 height 20
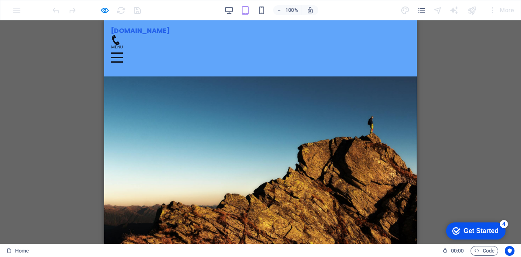
scroll to position [192, 0]
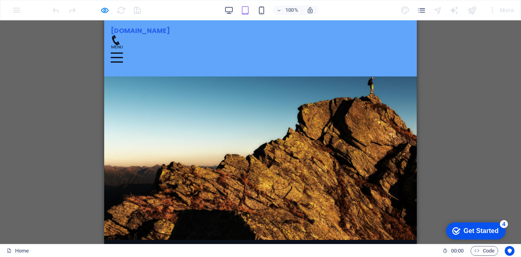
click at [123, 52] on div at bounding box center [117, 52] width 12 height 1
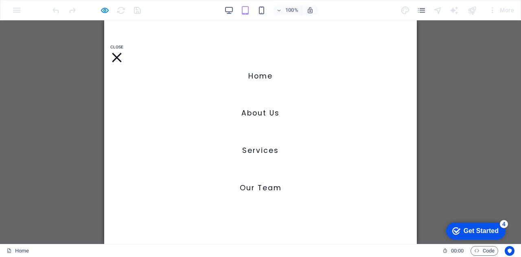
click at [260, 152] on link "Services" at bounding box center [260, 151] width 37 height 20
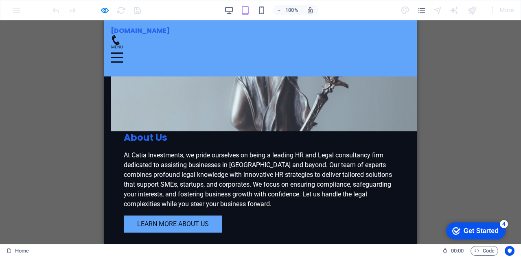
scroll to position [568, 0]
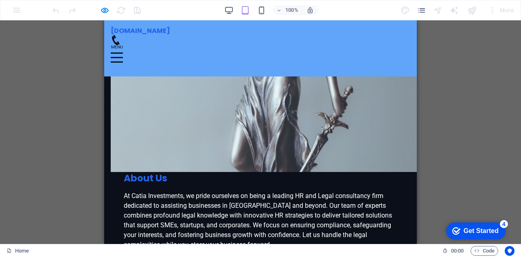
click at [123, 52] on div at bounding box center [117, 57] width 12 height 10
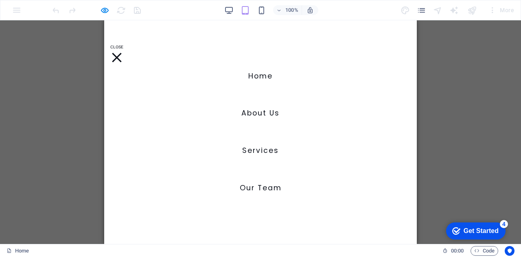
click at [254, 187] on link "Our Team" at bounding box center [261, 188] width 42 height 20
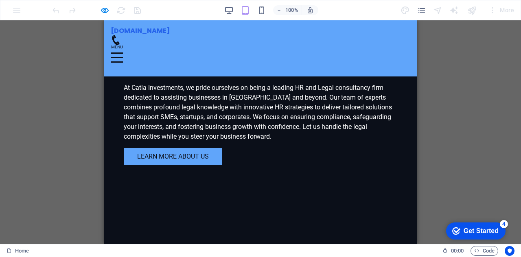
scroll to position [512, 0]
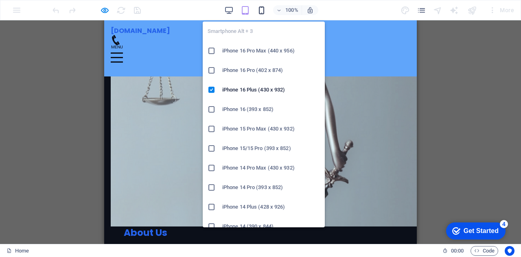
click at [263, 13] on icon "button" at bounding box center [261, 10] width 9 height 9
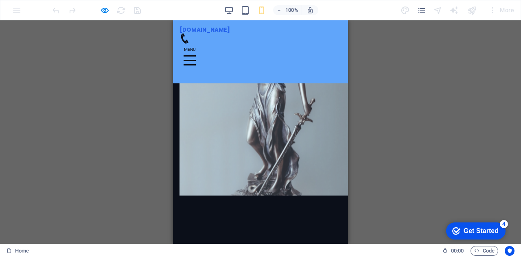
click at [332, 44] on div at bounding box center [260, 60] width 162 height 33
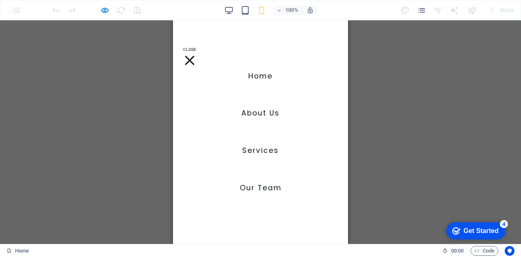
click at [254, 153] on link "Services" at bounding box center [260, 151] width 37 height 20
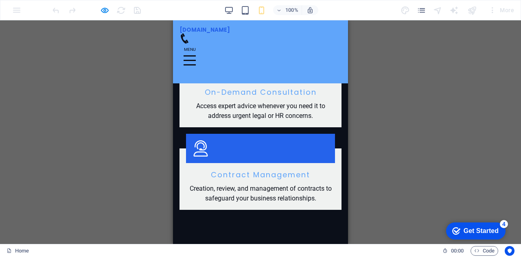
scroll to position [901, 0]
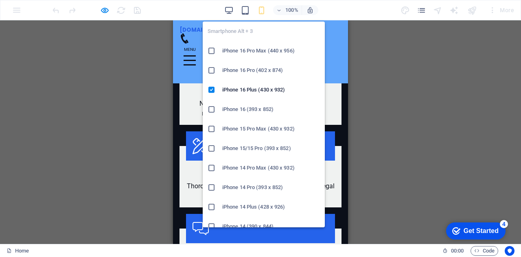
click at [261, 9] on icon "button" at bounding box center [261, 10] width 9 height 9
click at [262, 9] on icon "button" at bounding box center [261, 10] width 9 height 9
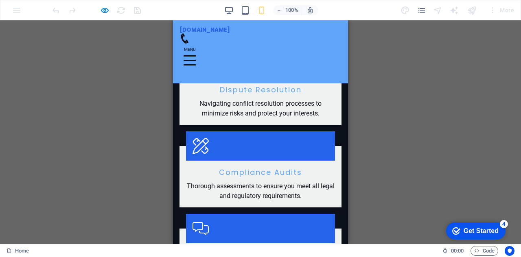
click at [196, 55] on div at bounding box center [189, 60] width 12 height 10
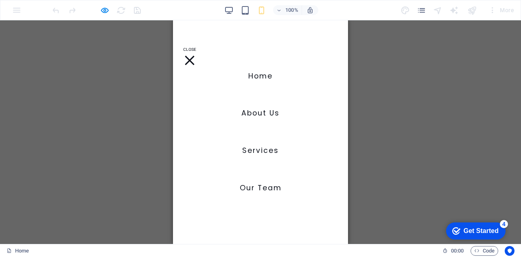
click at [269, 114] on link "About Us" at bounding box center [260, 113] width 38 height 20
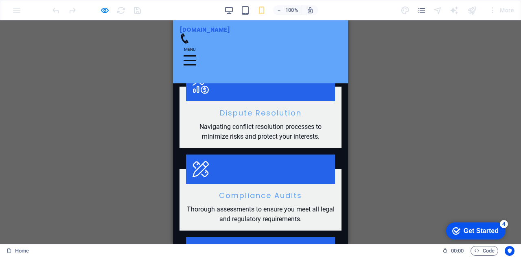
scroll to position [161, 0]
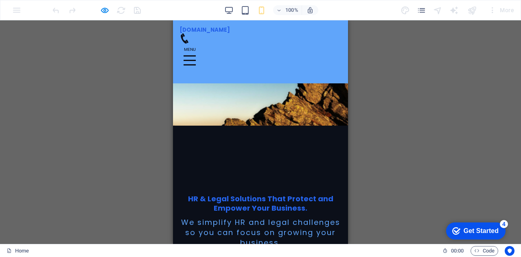
click at [332, 46] on div at bounding box center [260, 60] width 162 height 33
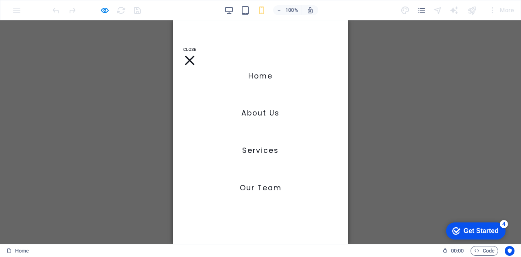
click at [267, 74] on link "Home" at bounding box center [260, 76] width 24 height 20
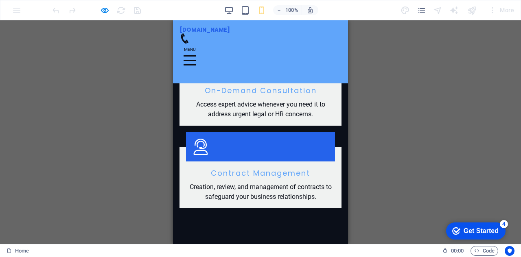
scroll to position [1280, 0]
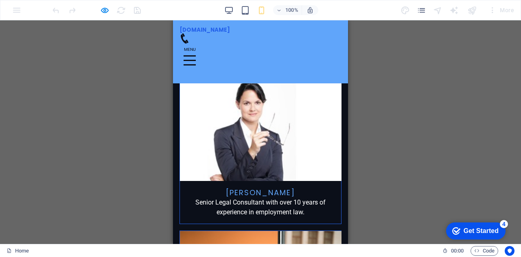
click at [190, 42] on icon at bounding box center [184, 38] width 10 height 10
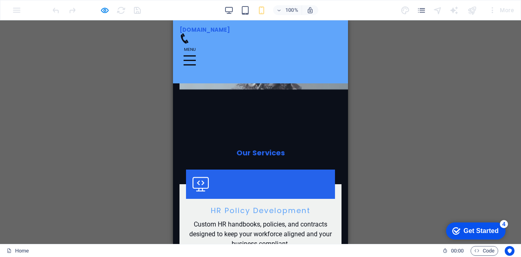
scroll to position [453, 0]
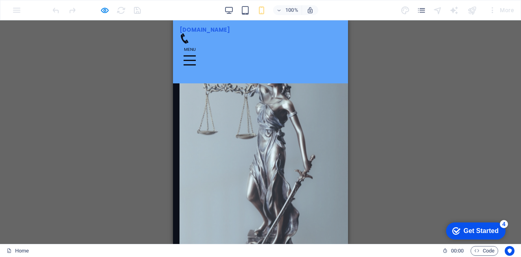
click at [196, 55] on div at bounding box center [189, 55] width 12 height 1
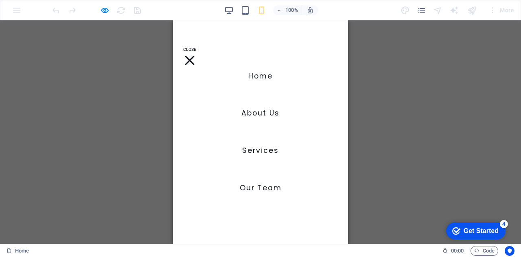
click at [194, 55] on div at bounding box center [189, 59] width 9 height 9
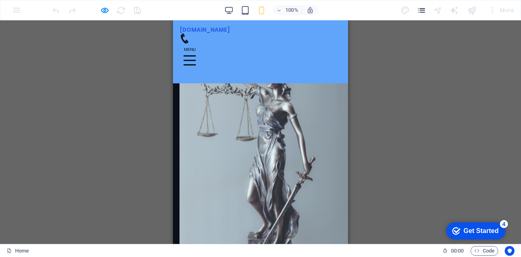
click at [424, 12] on icon "pages" at bounding box center [421, 10] width 9 height 9
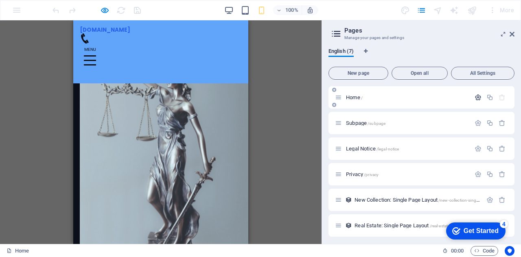
click at [476, 98] on icon "button" at bounding box center [477, 97] width 7 height 7
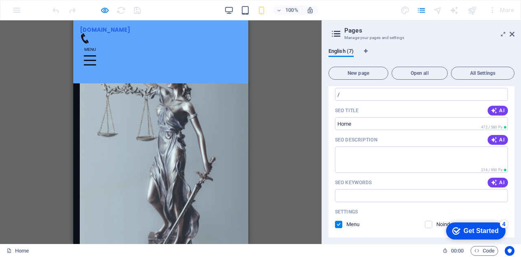
scroll to position [0, 0]
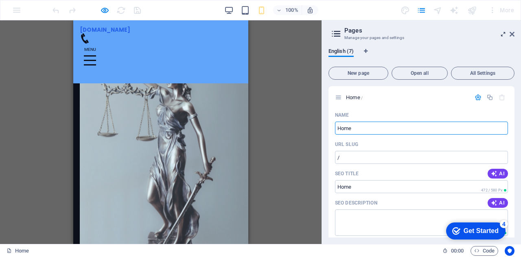
click at [503, 36] on icon at bounding box center [503, 34] width 0 height 7
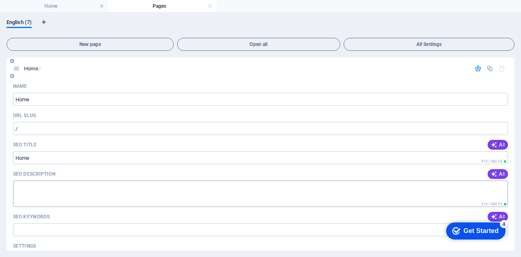
click at [48, 184] on textarea "SEO Description" at bounding box center [260, 194] width 495 height 26
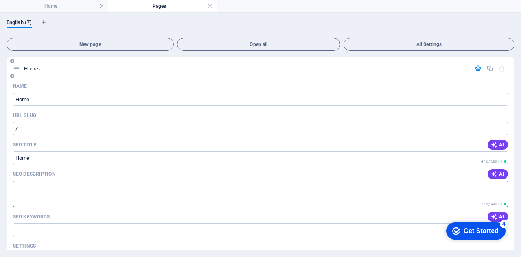
paste textarea "Professional HR, legal, and compliance consultancy services for businesses in T…"
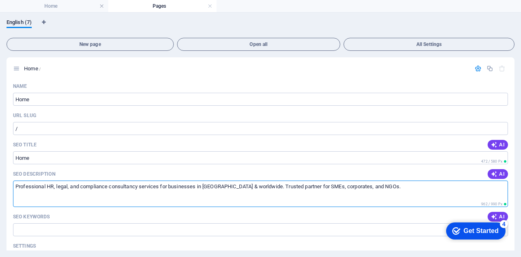
type textarea "Professional HR, legal, and compliance consultancy services for businesses in T…"
